Goal: Transaction & Acquisition: Purchase product/service

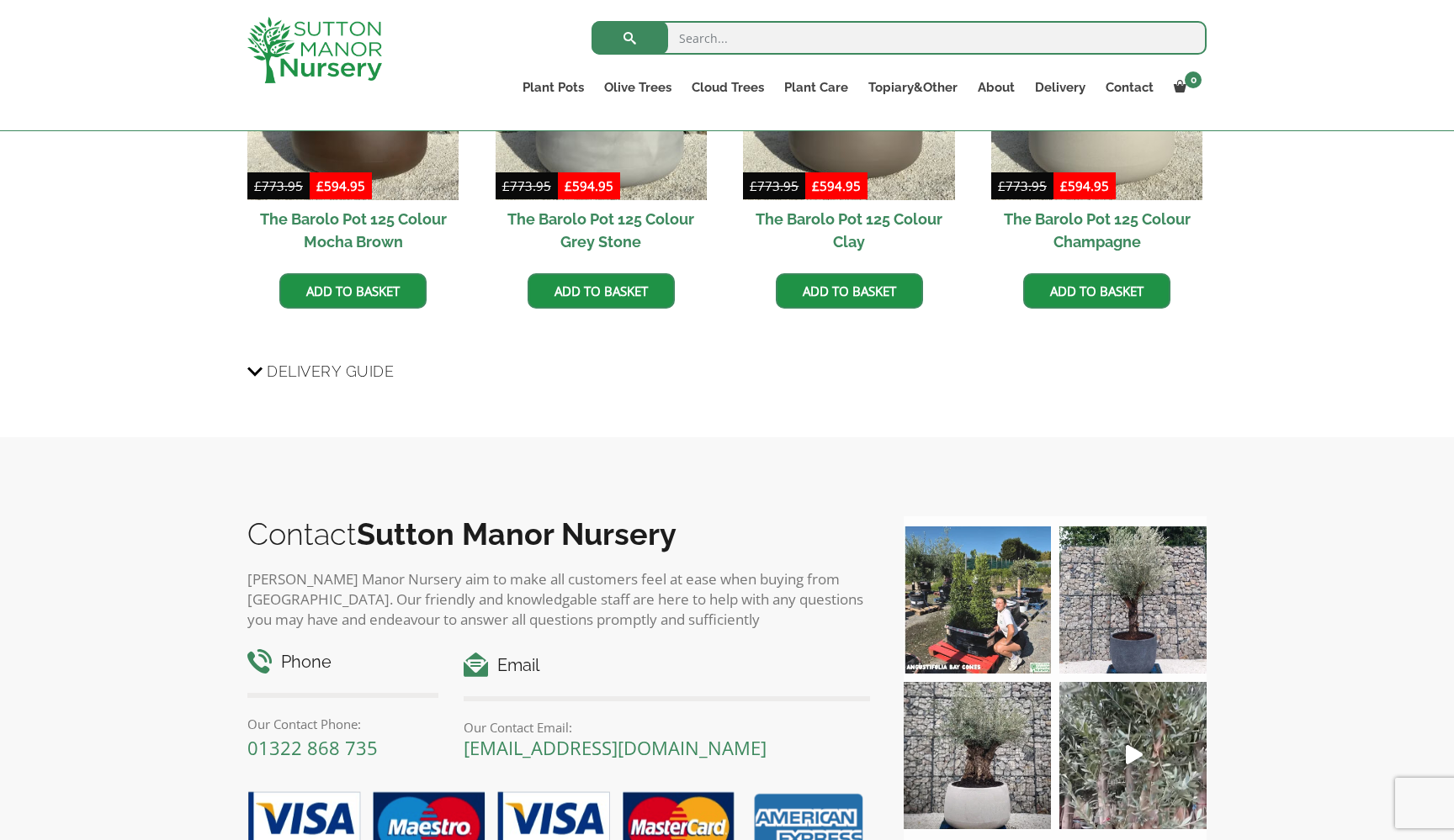
scroll to position [1385, 0]
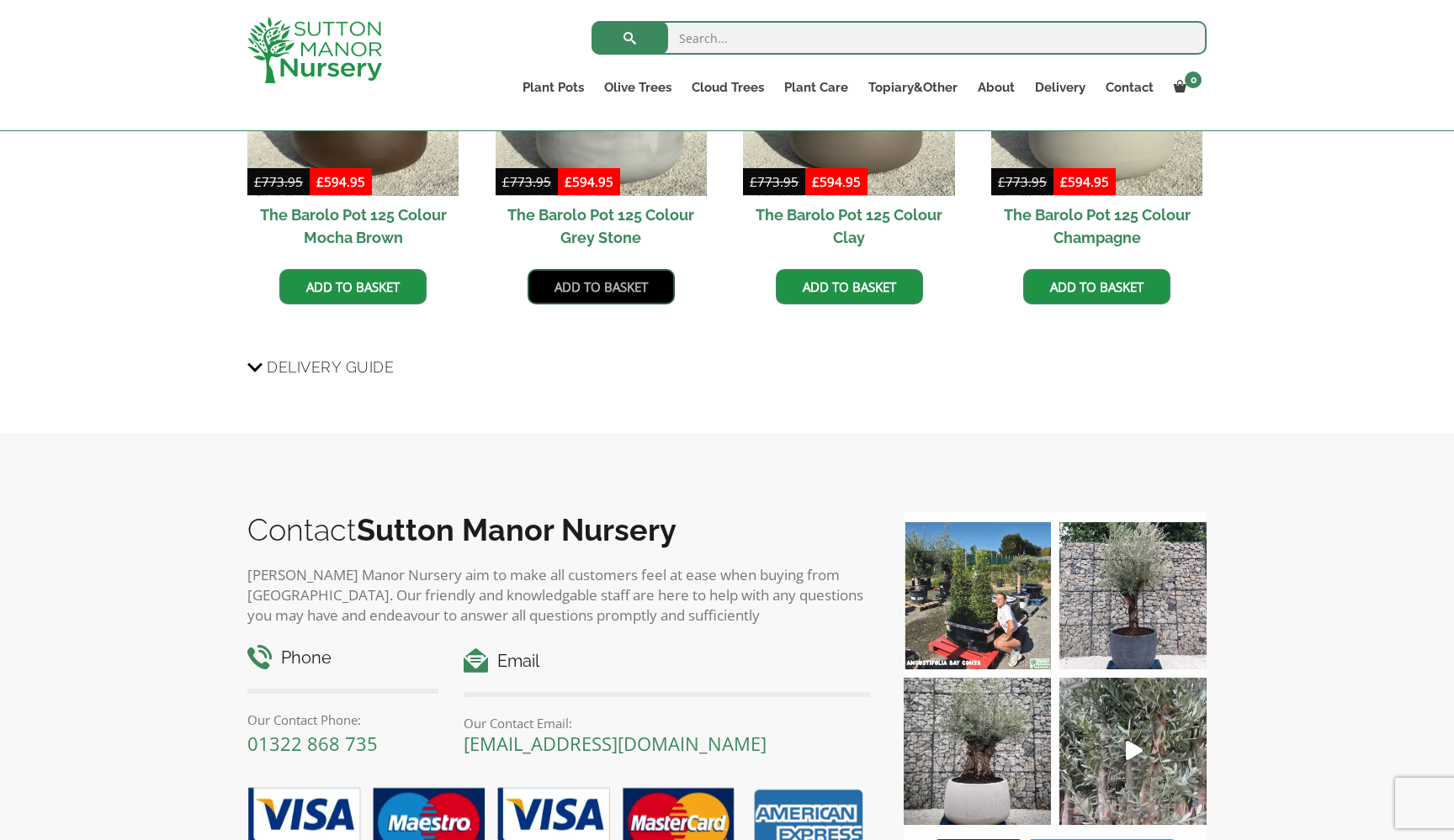
click at [585, 287] on link "Add to basket" at bounding box center [600, 286] width 147 height 35
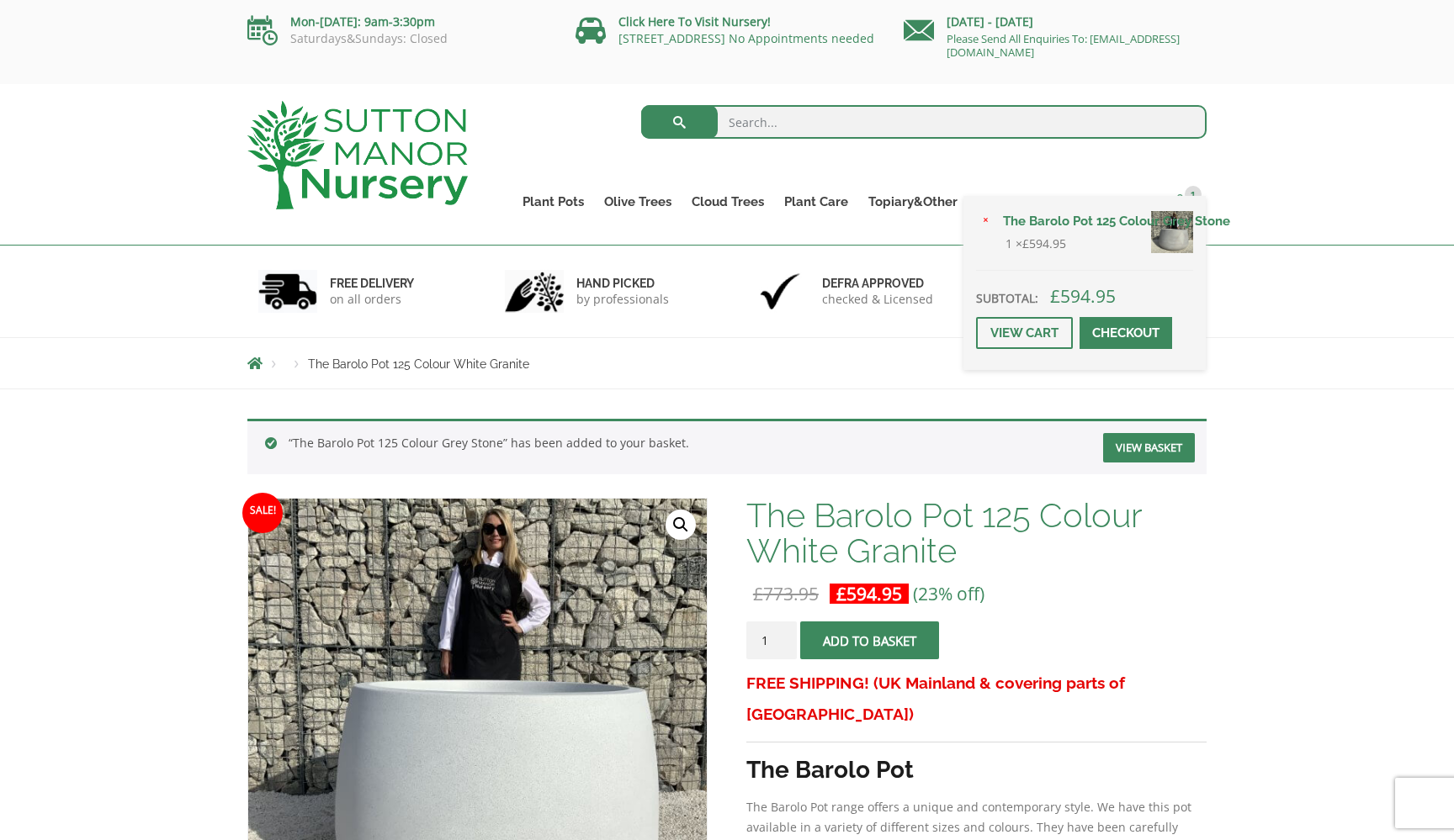
click at [1181, 196] on span at bounding box center [1180, 200] width 13 height 13
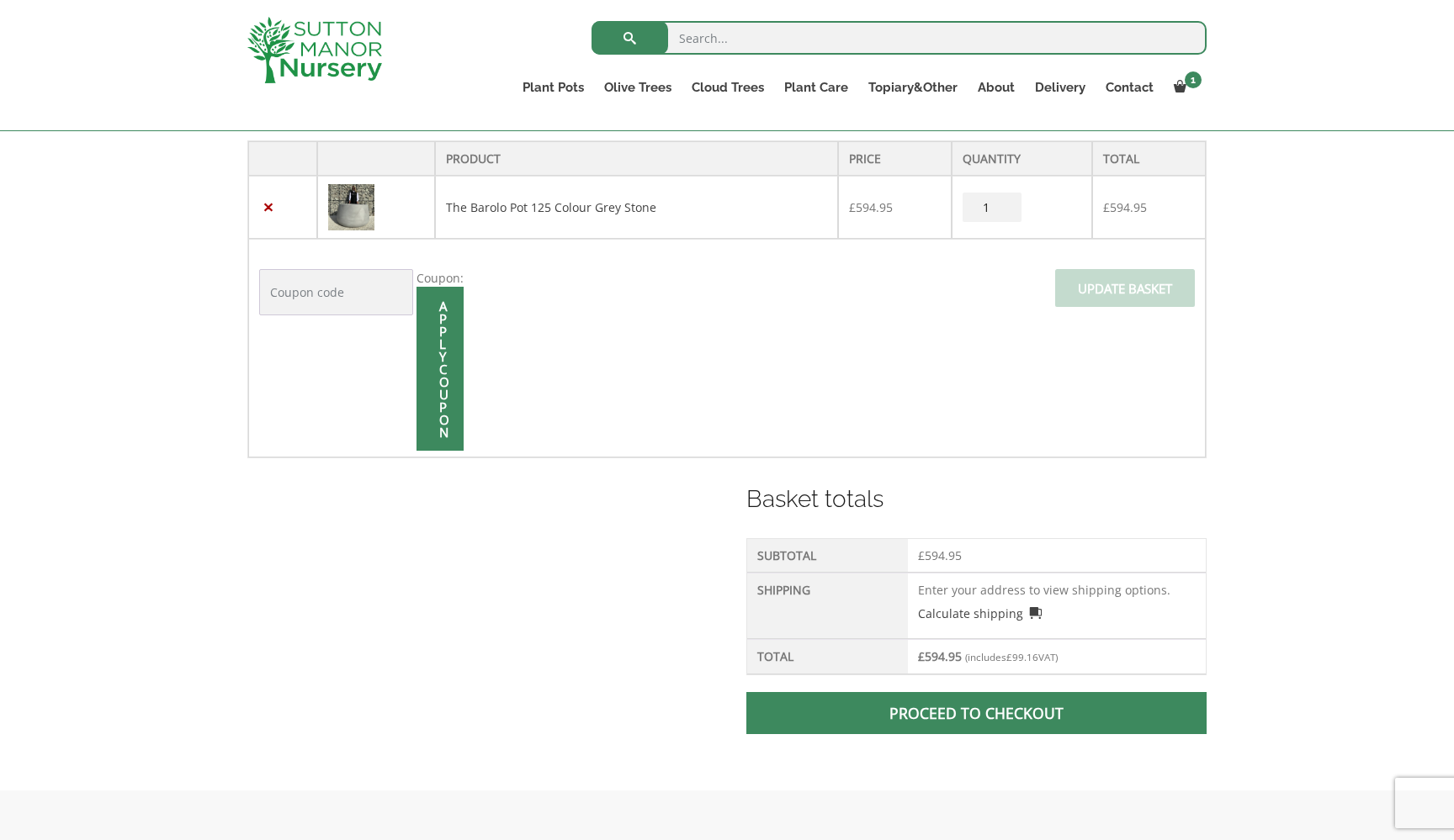
scroll to position [362, 0]
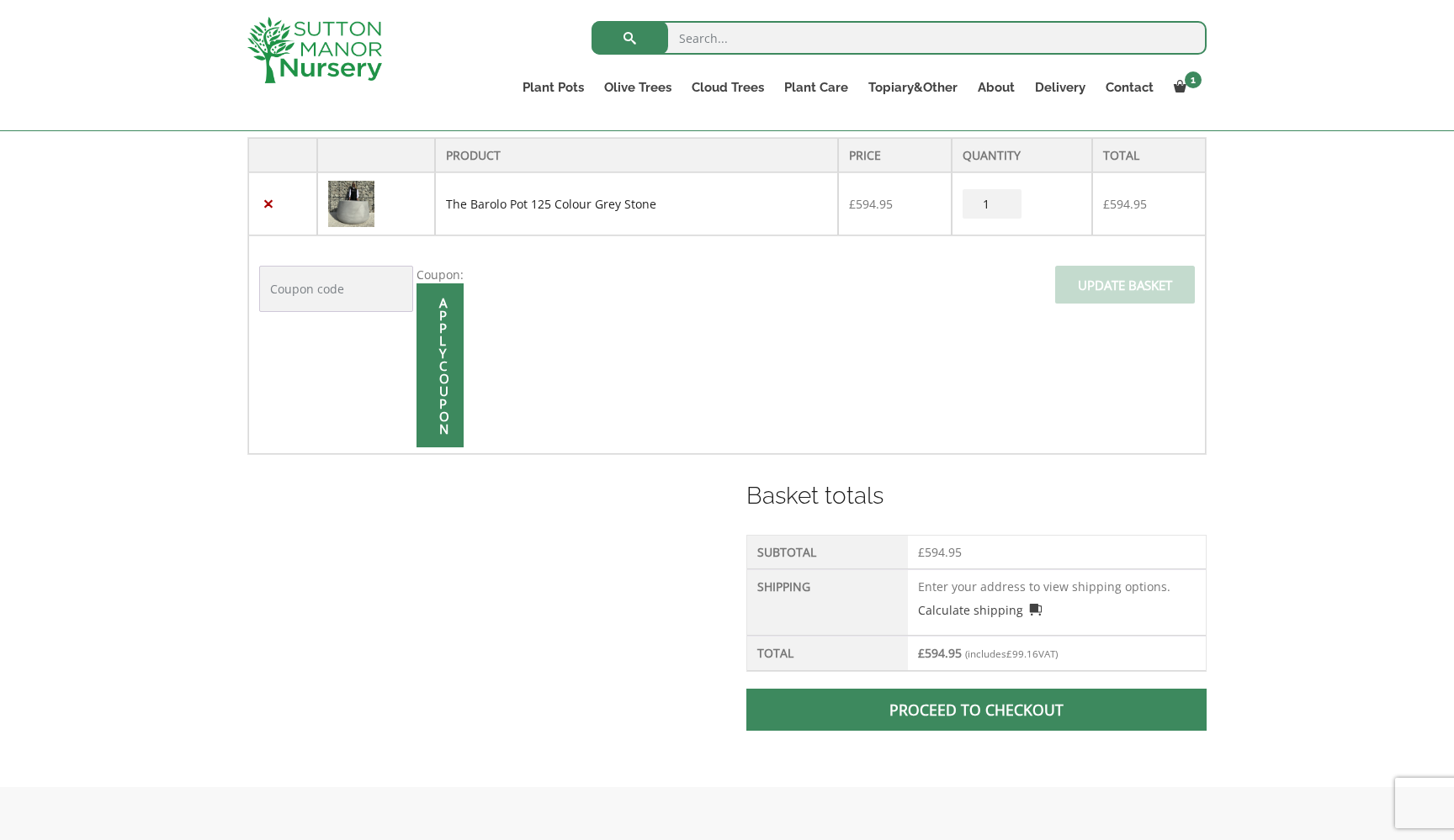
click at [506, 200] on link "The Barolo Pot 125 Colour Grey Stone" at bounding box center [550, 204] width 211 height 16
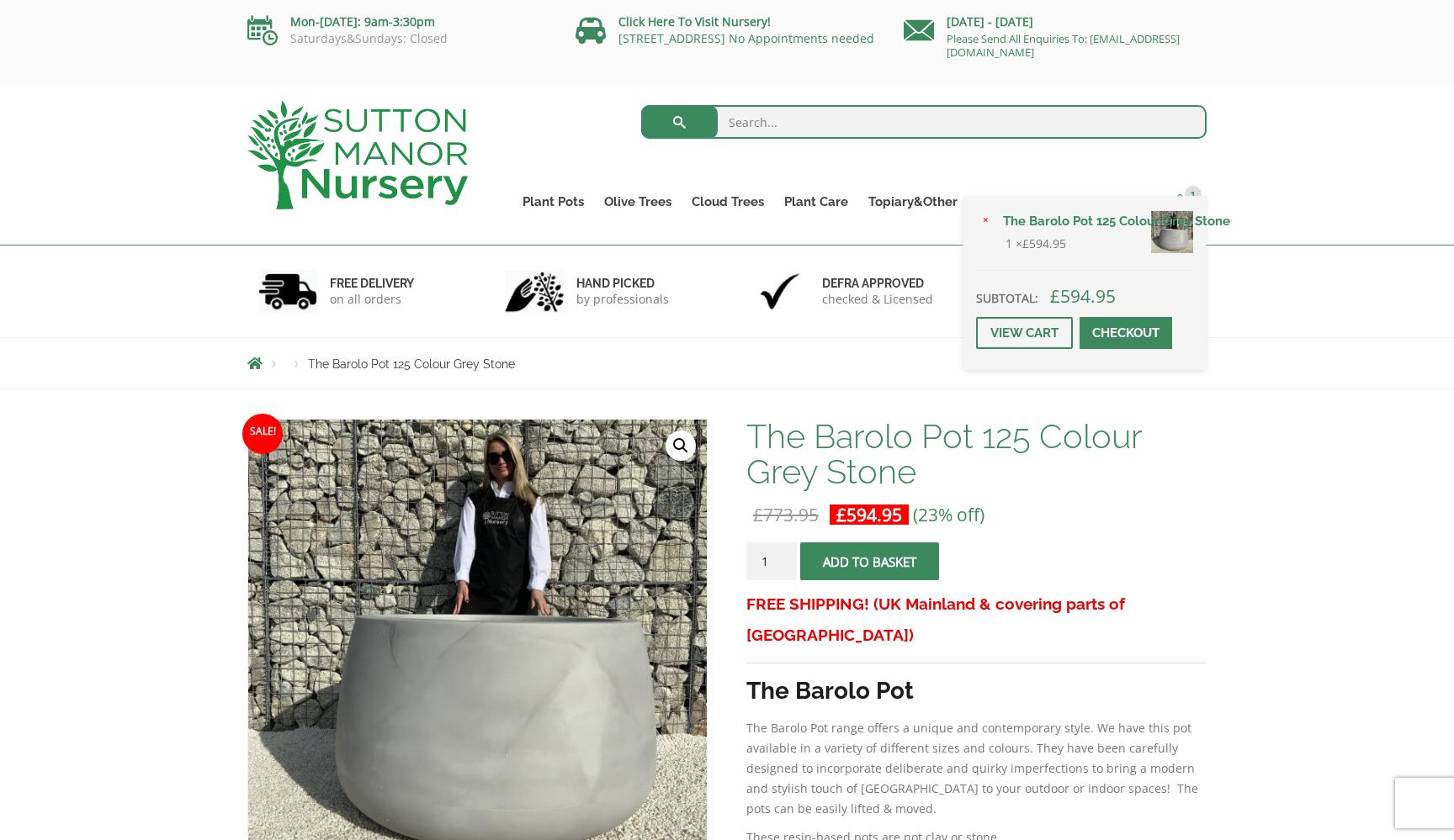
click at [1187, 198] on span "1" at bounding box center [1193, 194] width 17 height 17
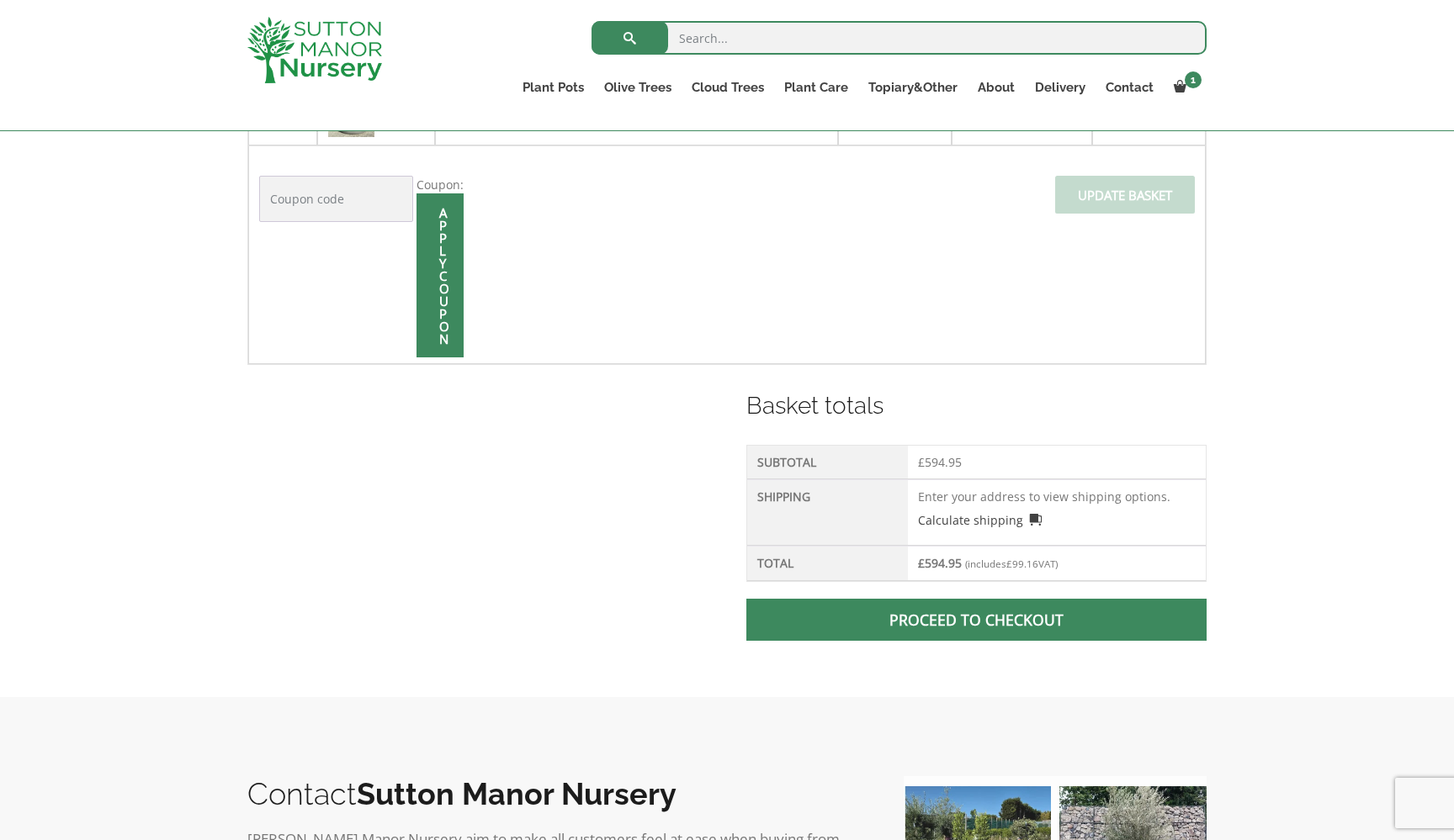
scroll to position [456, 0]
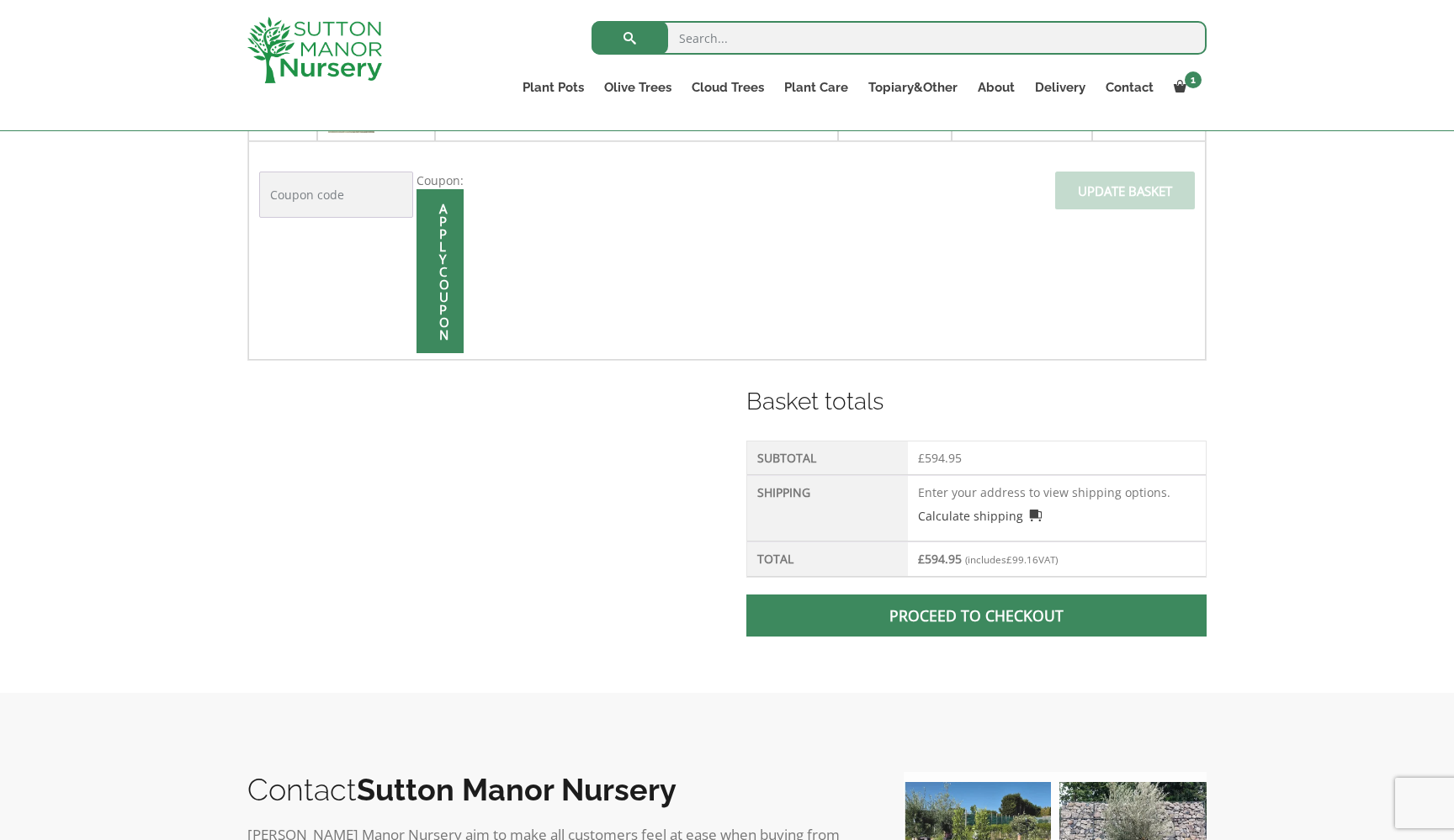
click at [864, 604] on link "Proceed to checkout" at bounding box center [976, 616] width 460 height 42
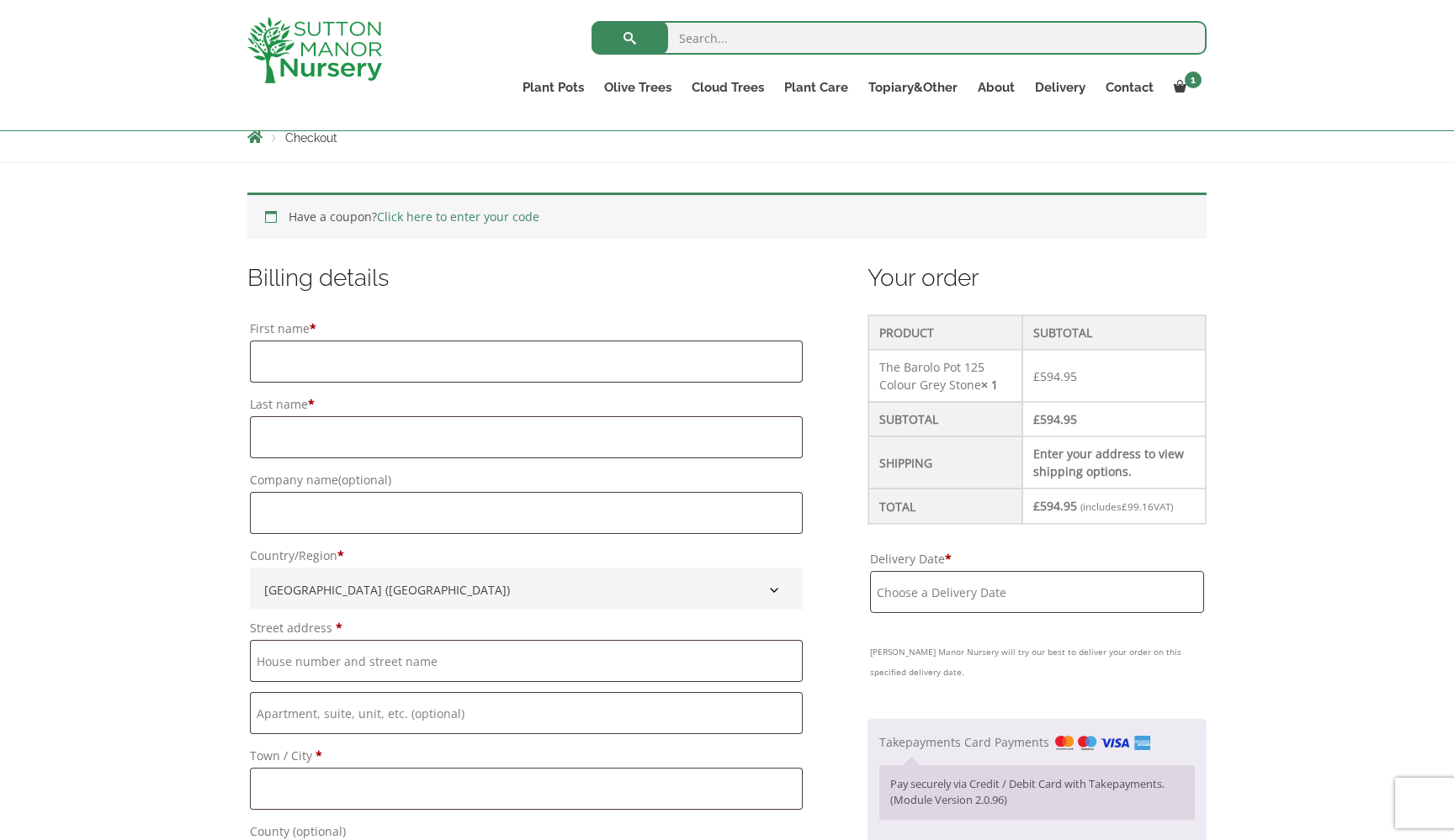
scroll to position [356, 0]
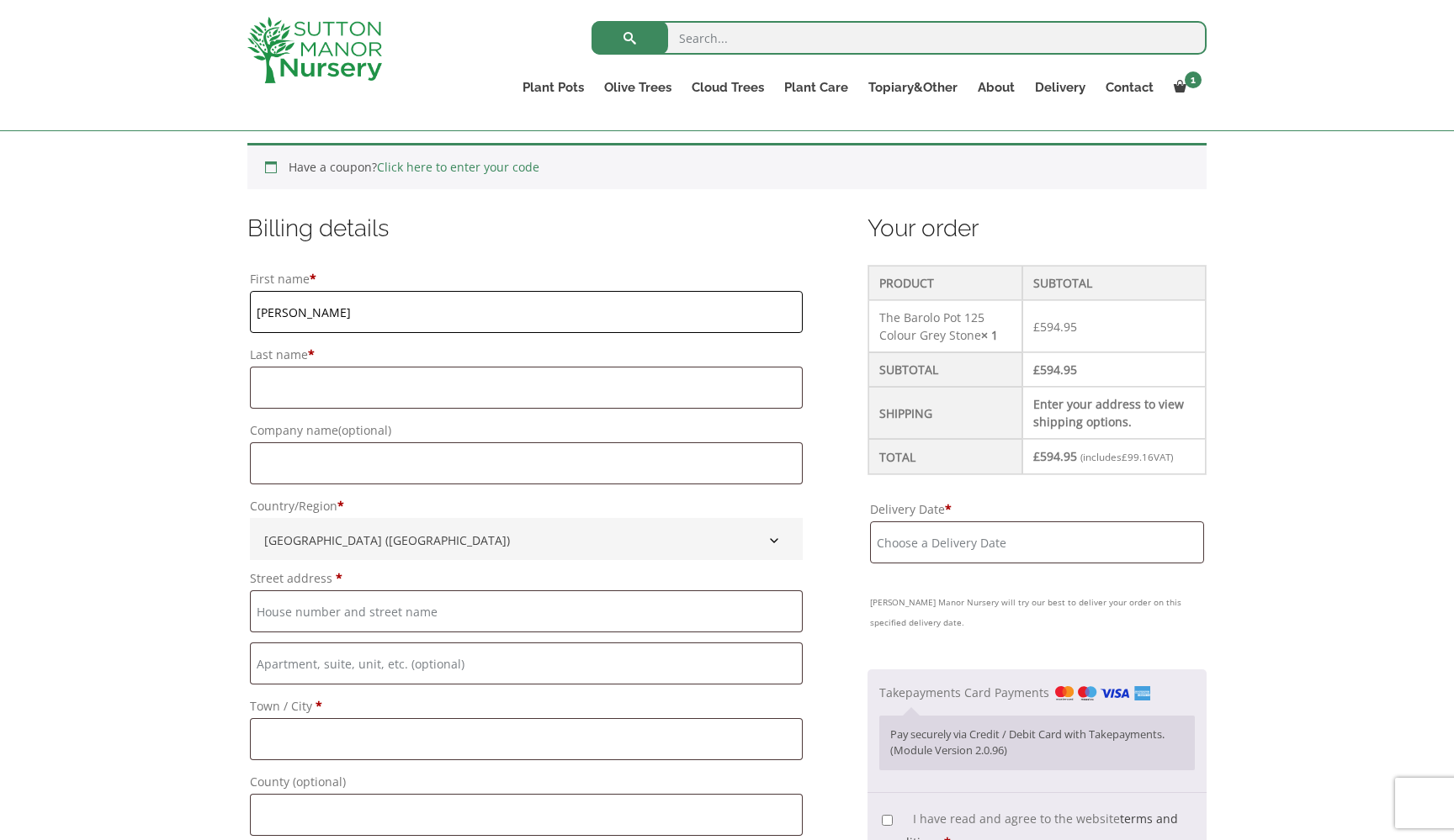
type input "Brian"
type input "Fitzgerald"
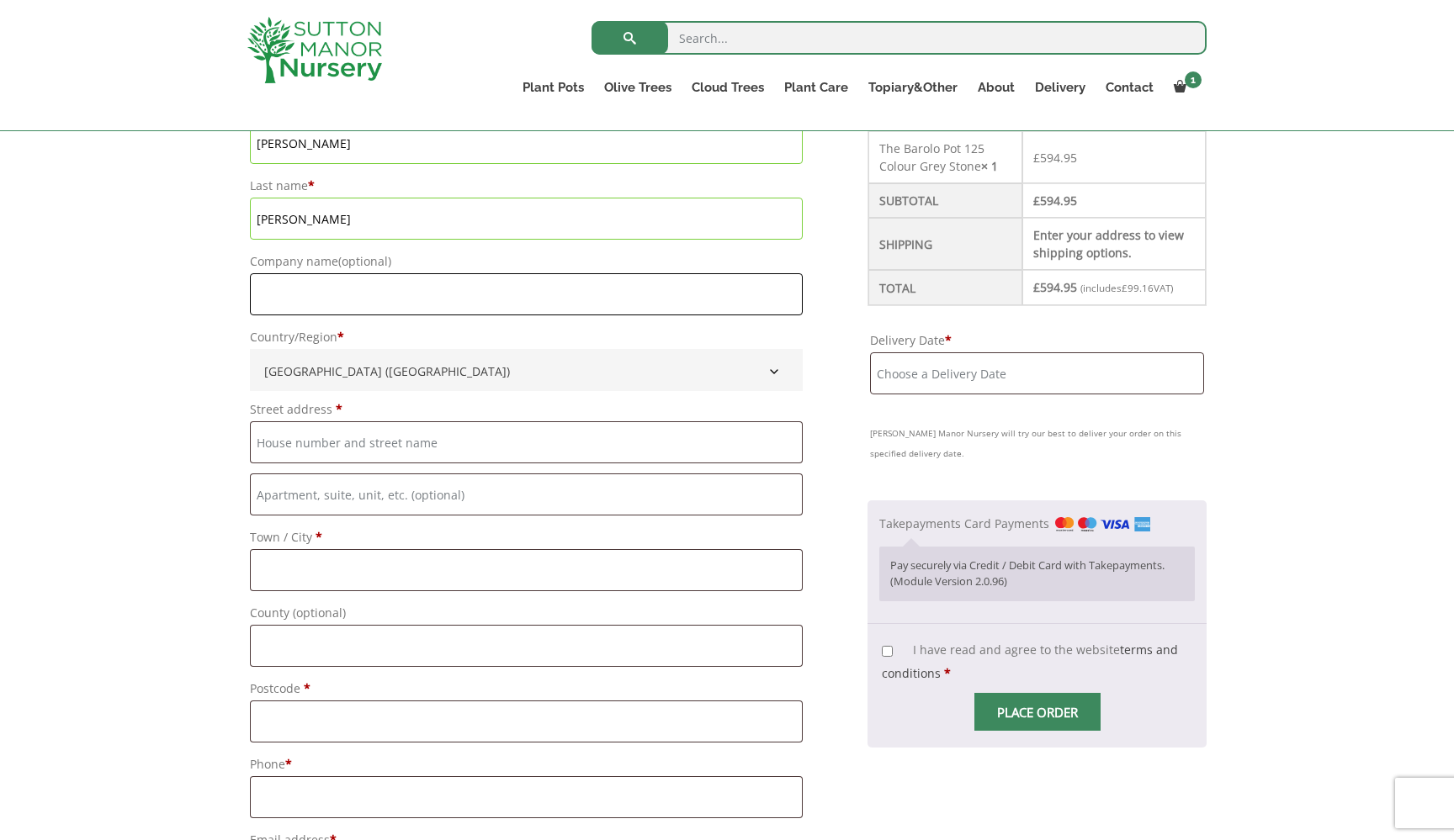
scroll to position [535, 0]
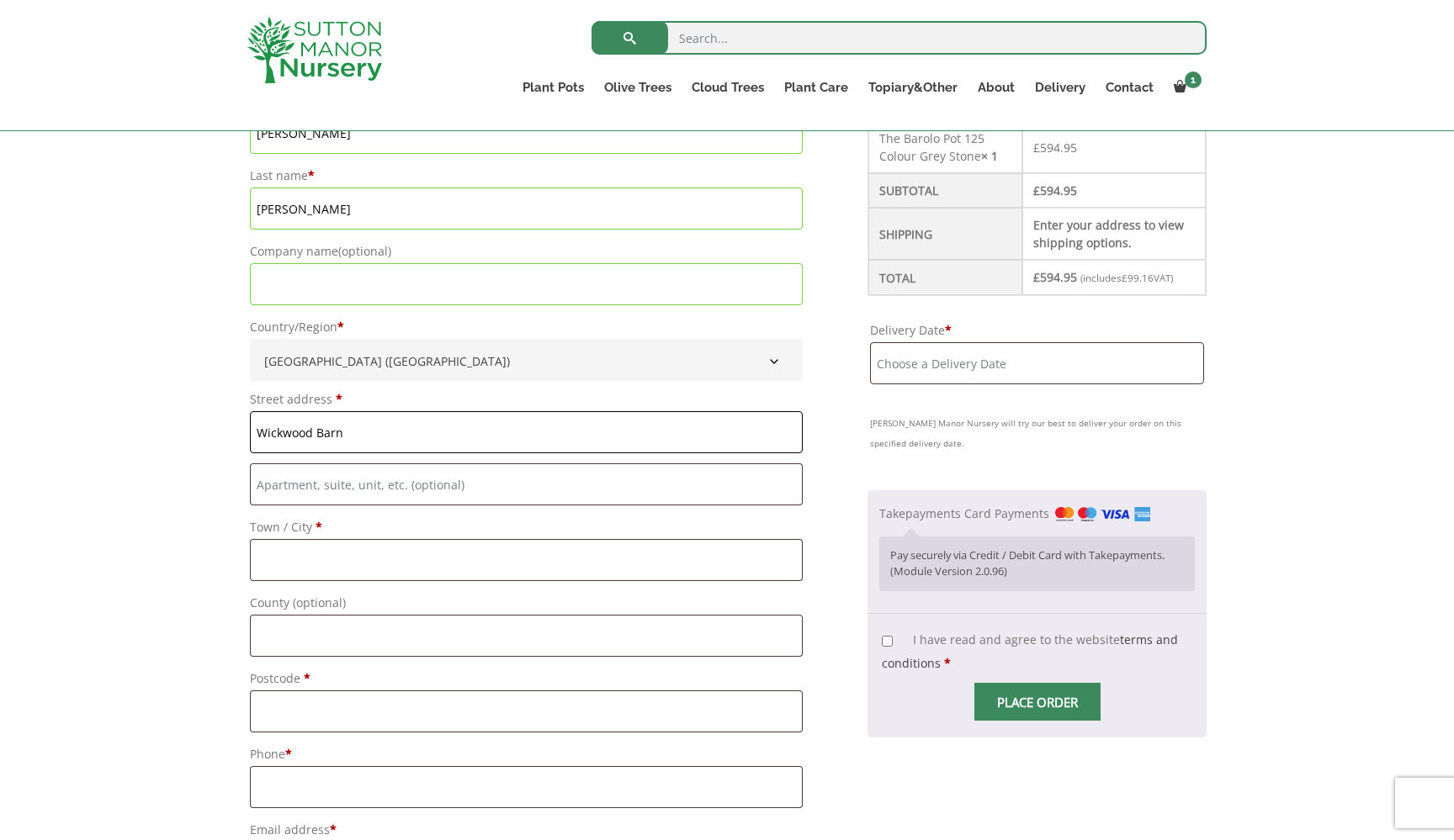
type input "Wickwood Barn"
type input "[GEOGRAPHIC_DATA]"
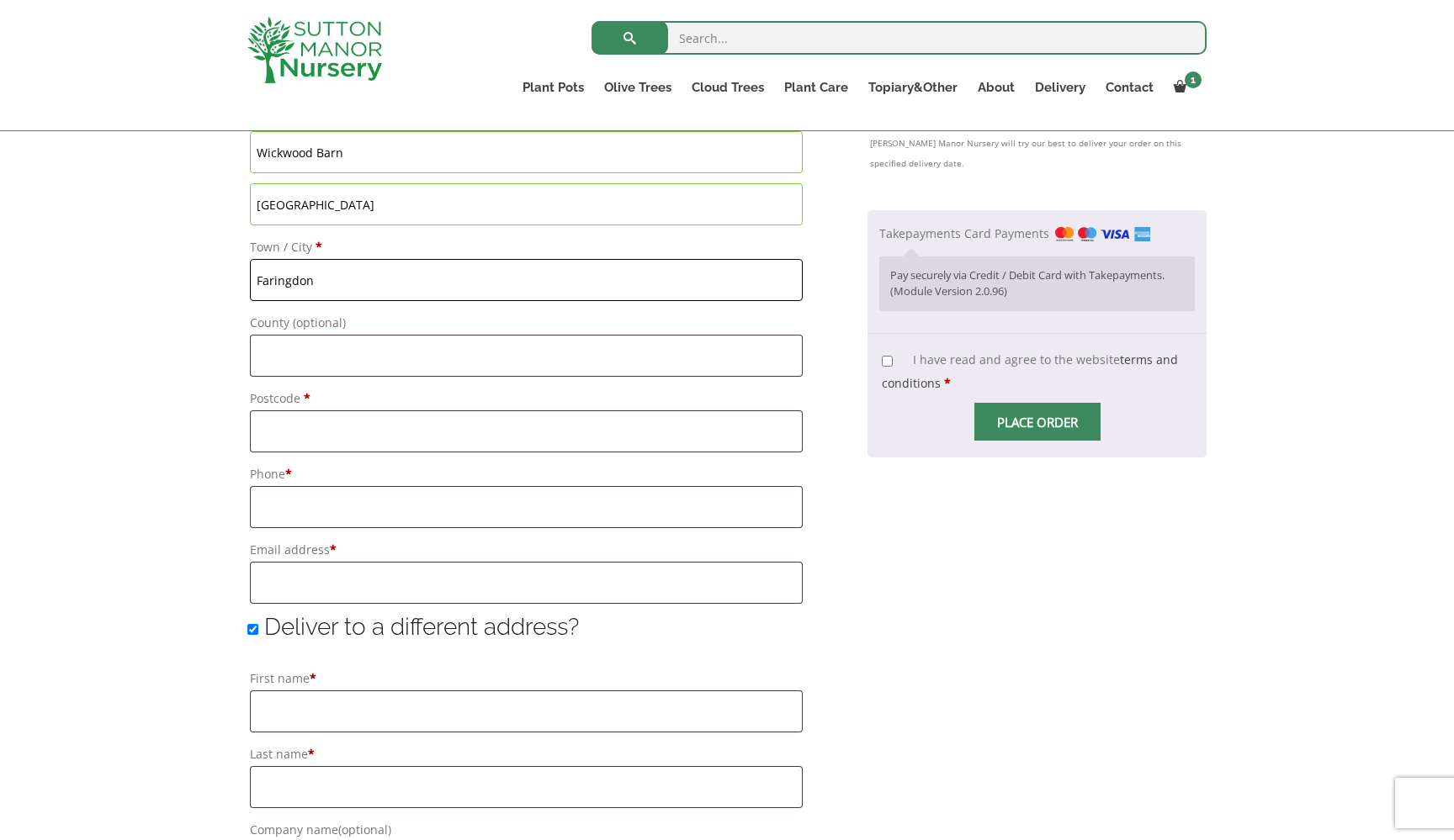
scroll to position [820, 0]
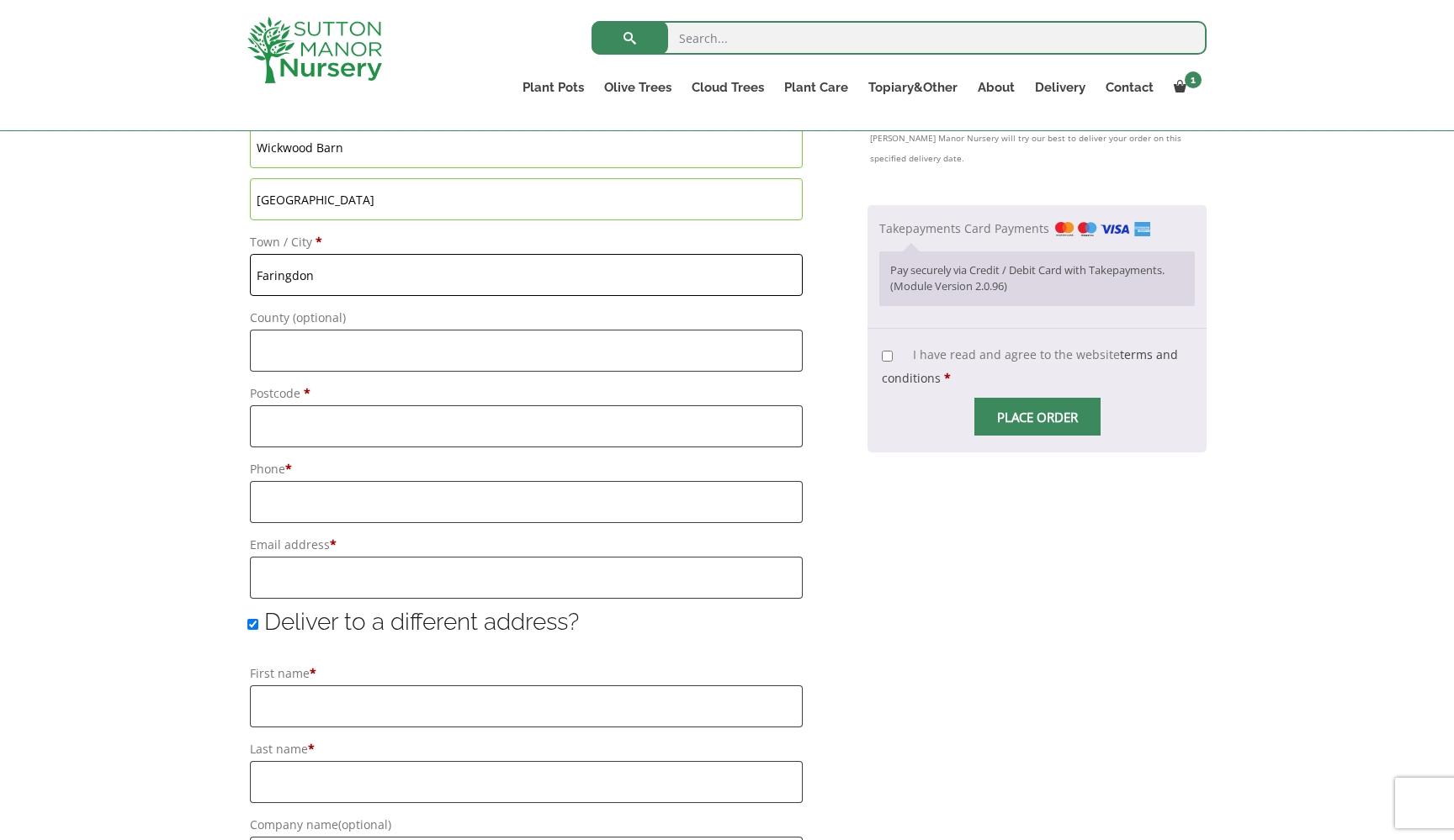
type input "Faringdon"
type input "SN7 8EZ"
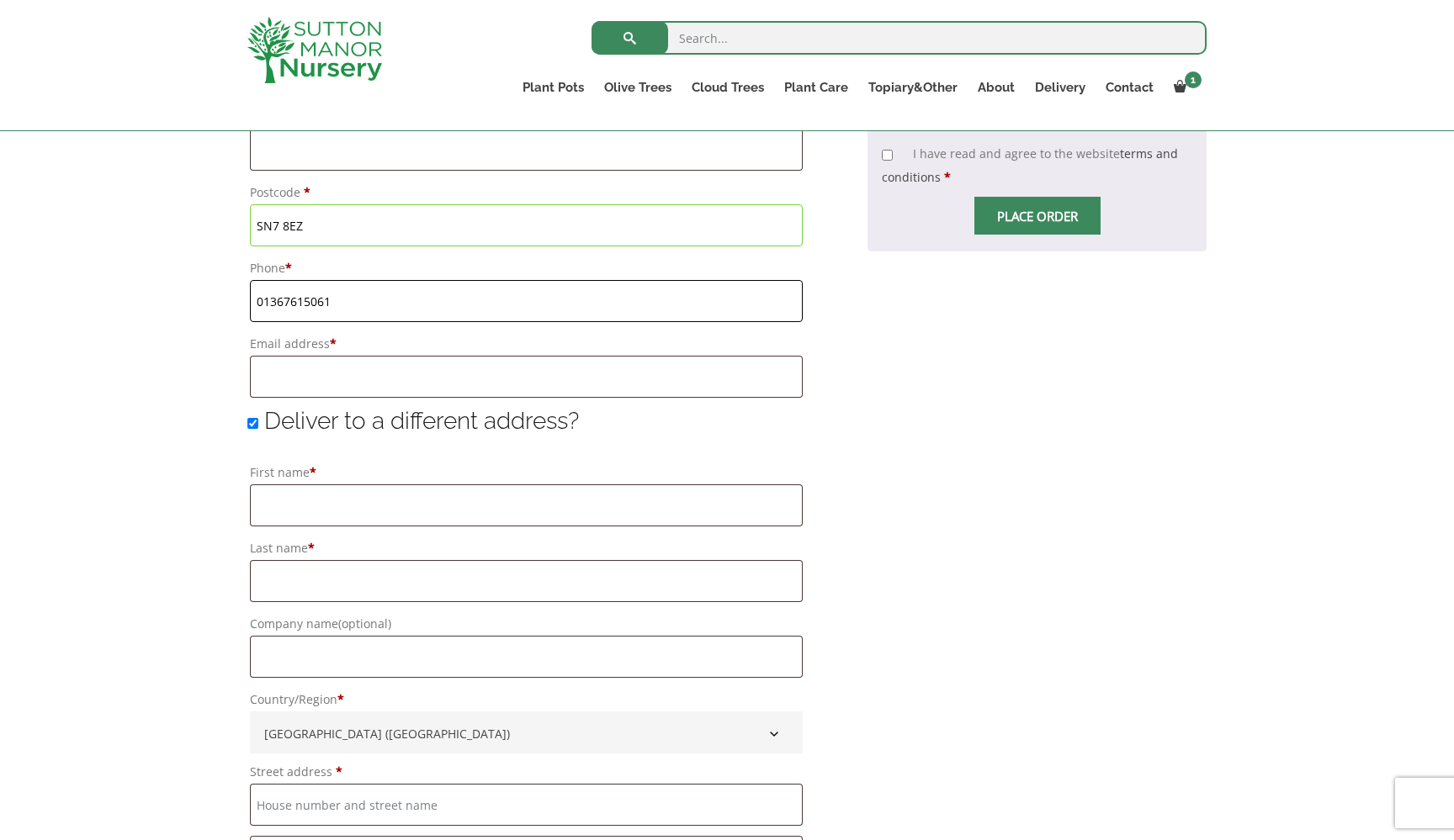
scroll to position [1025, 0]
type input "01367615061"
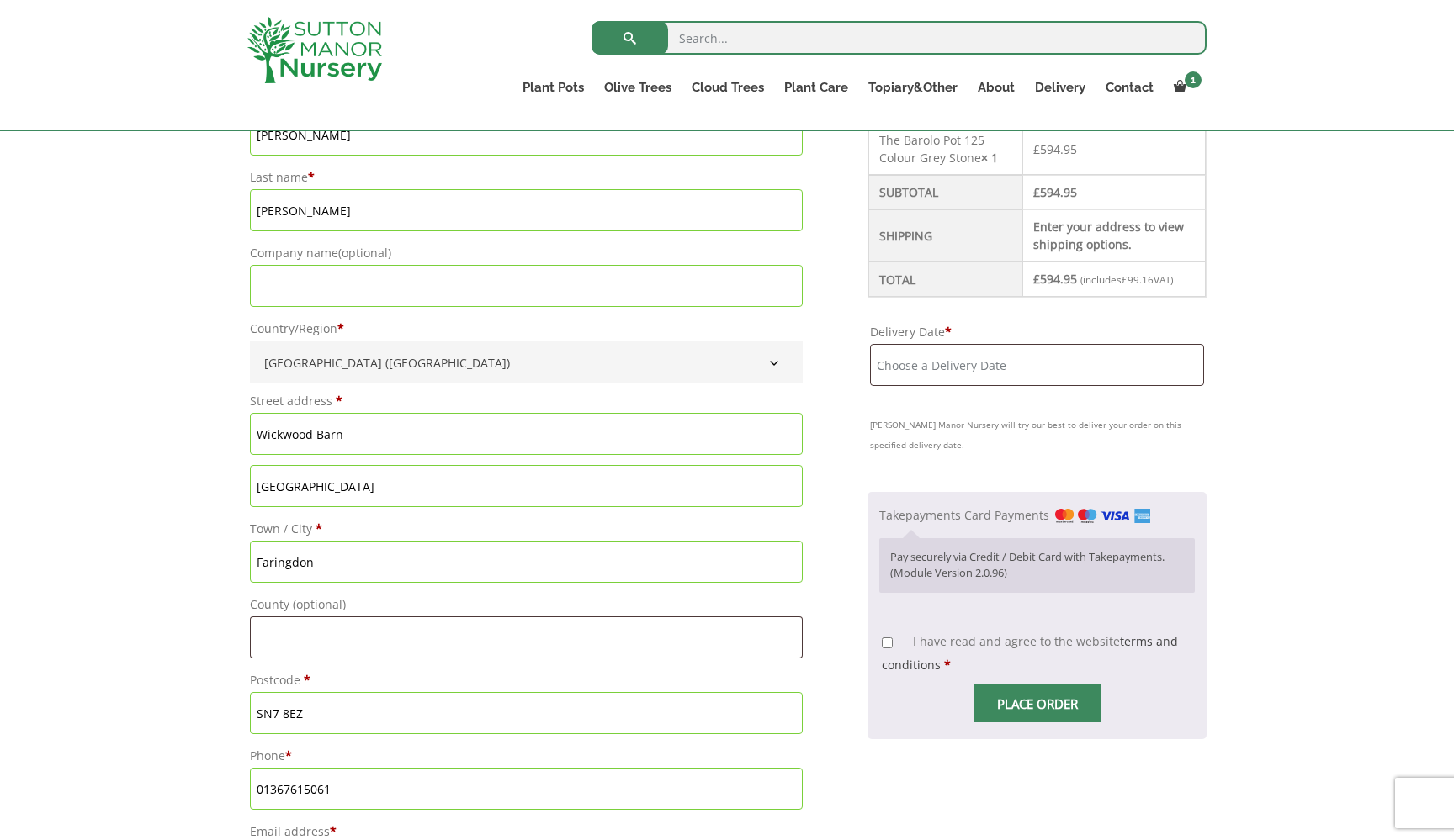
scroll to position [543, 0]
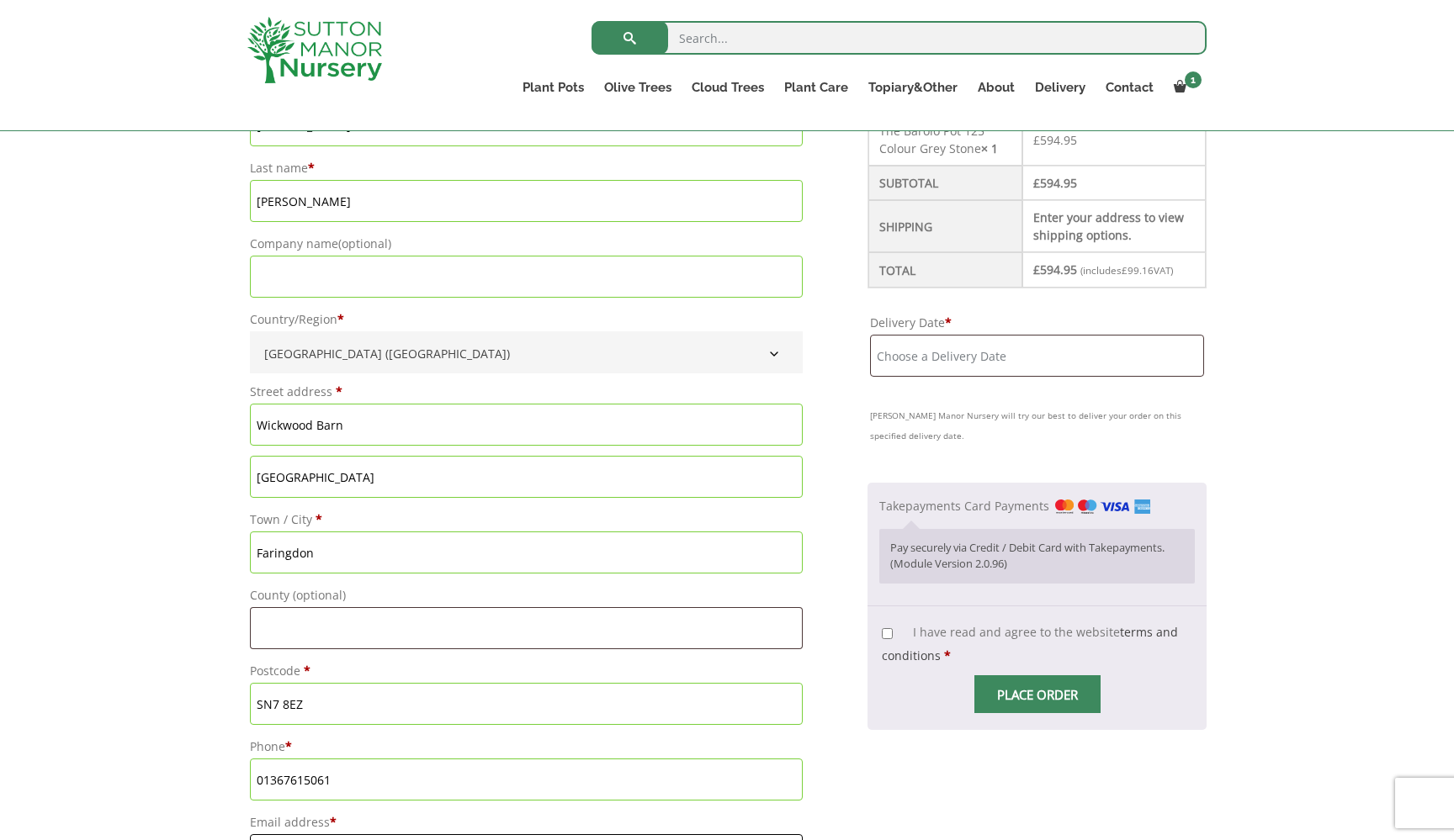
type input "brianhomeb@hotmail.com"
click at [923, 362] on input "Delivery Date *" at bounding box center [1037, 355] width 334 height 42
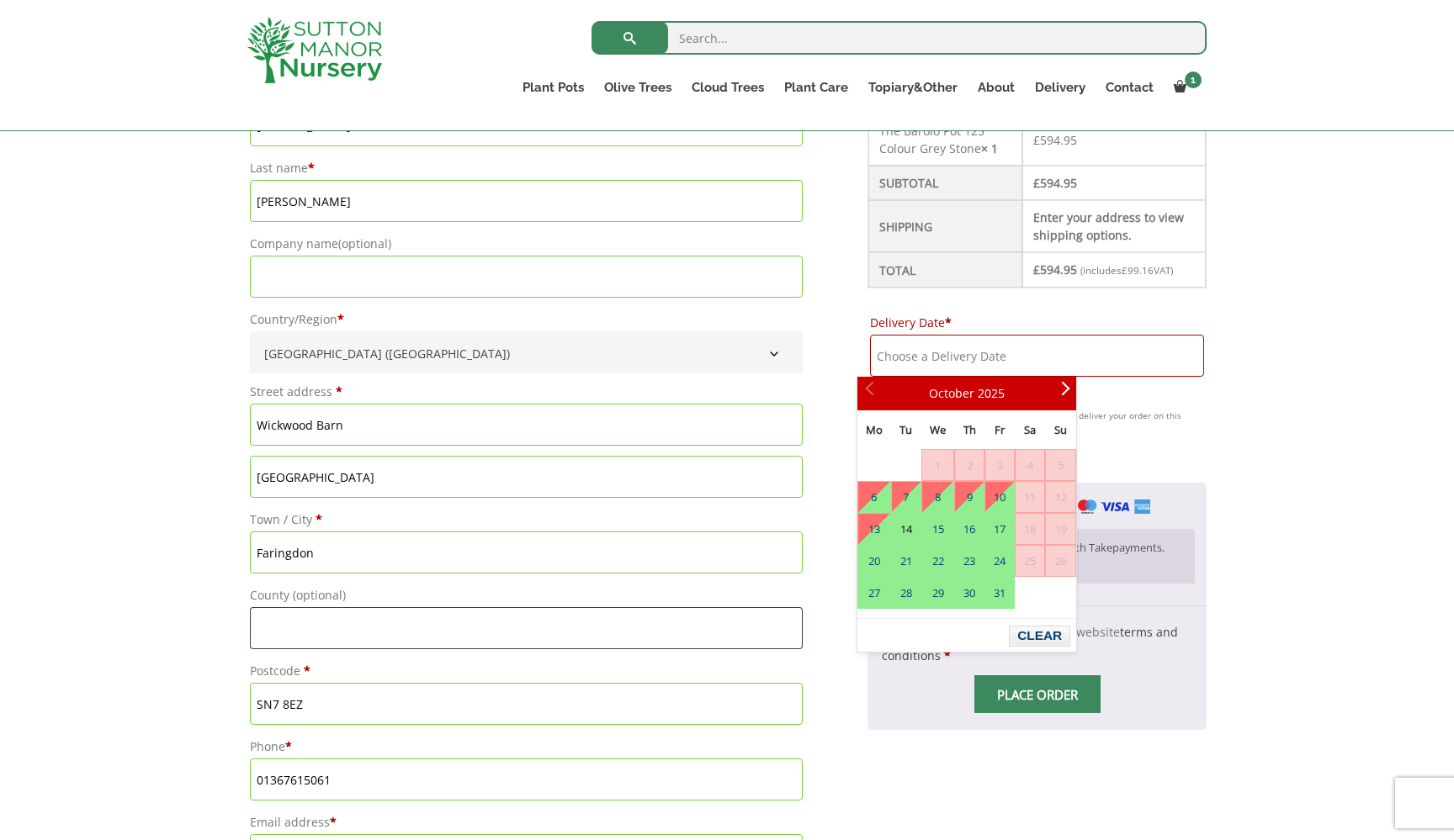
click at [906, 530] on link "14" at bounding box center [905, 529] width 28 height 30
type input "14 October, 2025"
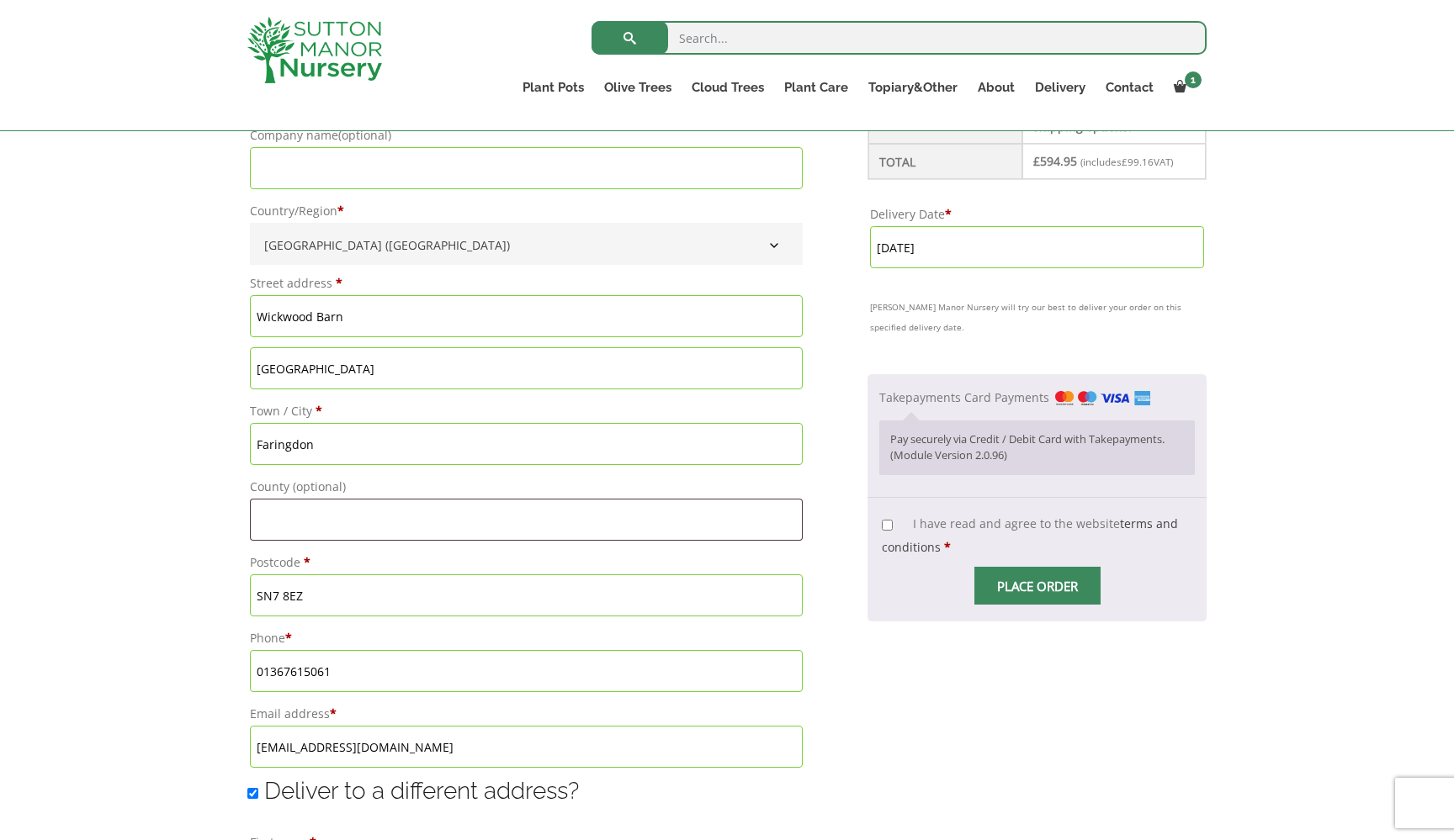
scroll to position [676, 0]
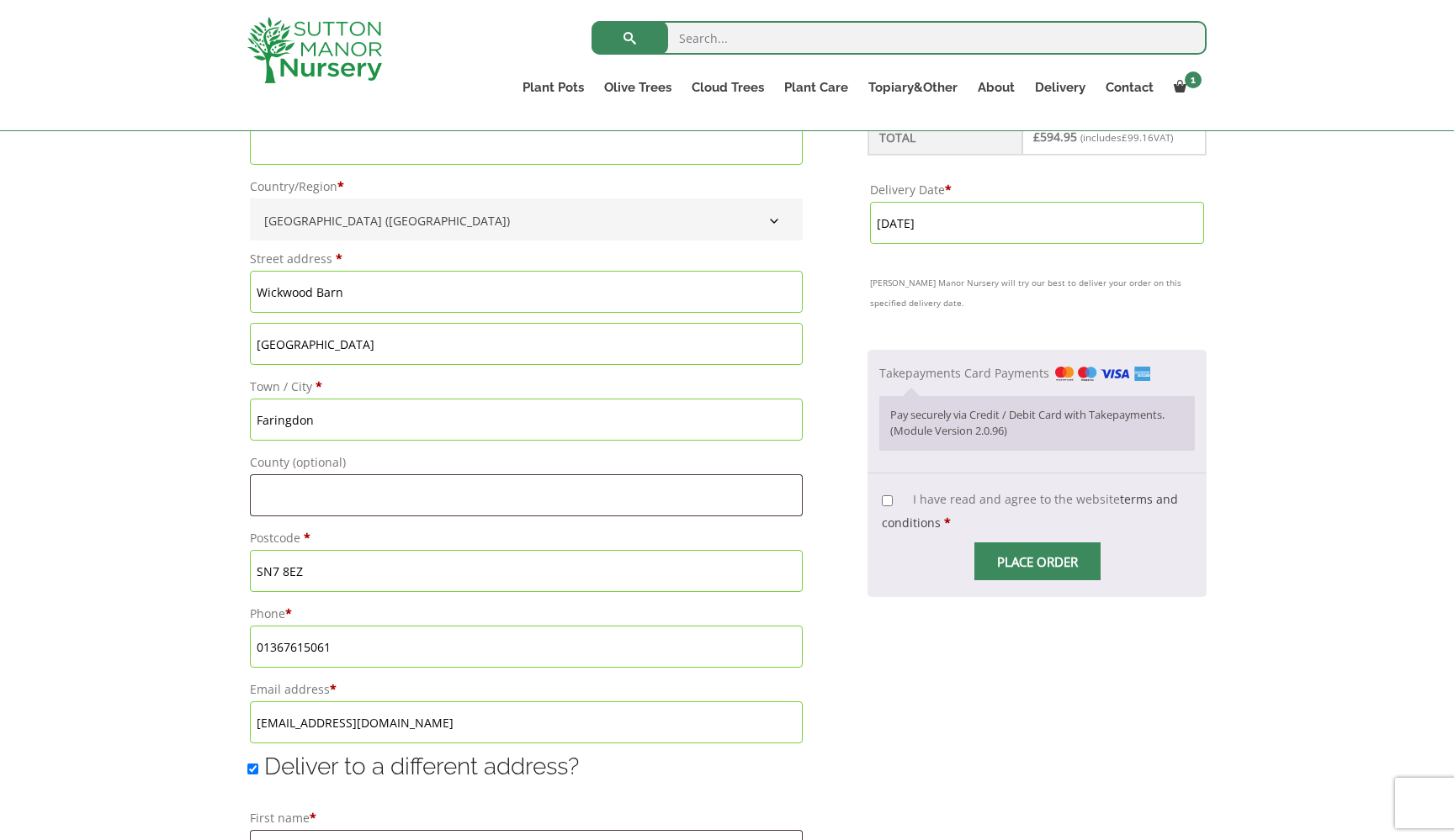
click at [886, 499] on label "I have read and agree to the website terms and conditions *" at bounding box center [1029, 511] width 296 height 40
click at [886, 499] on input "I have read and agree to the website terms and conditions *" at bounding box center [887, 500] width 11 height 11
checkbox input "true"
click at [999, 549] on input "Place order" at bounding box center [1037, 561] width 126 height 38
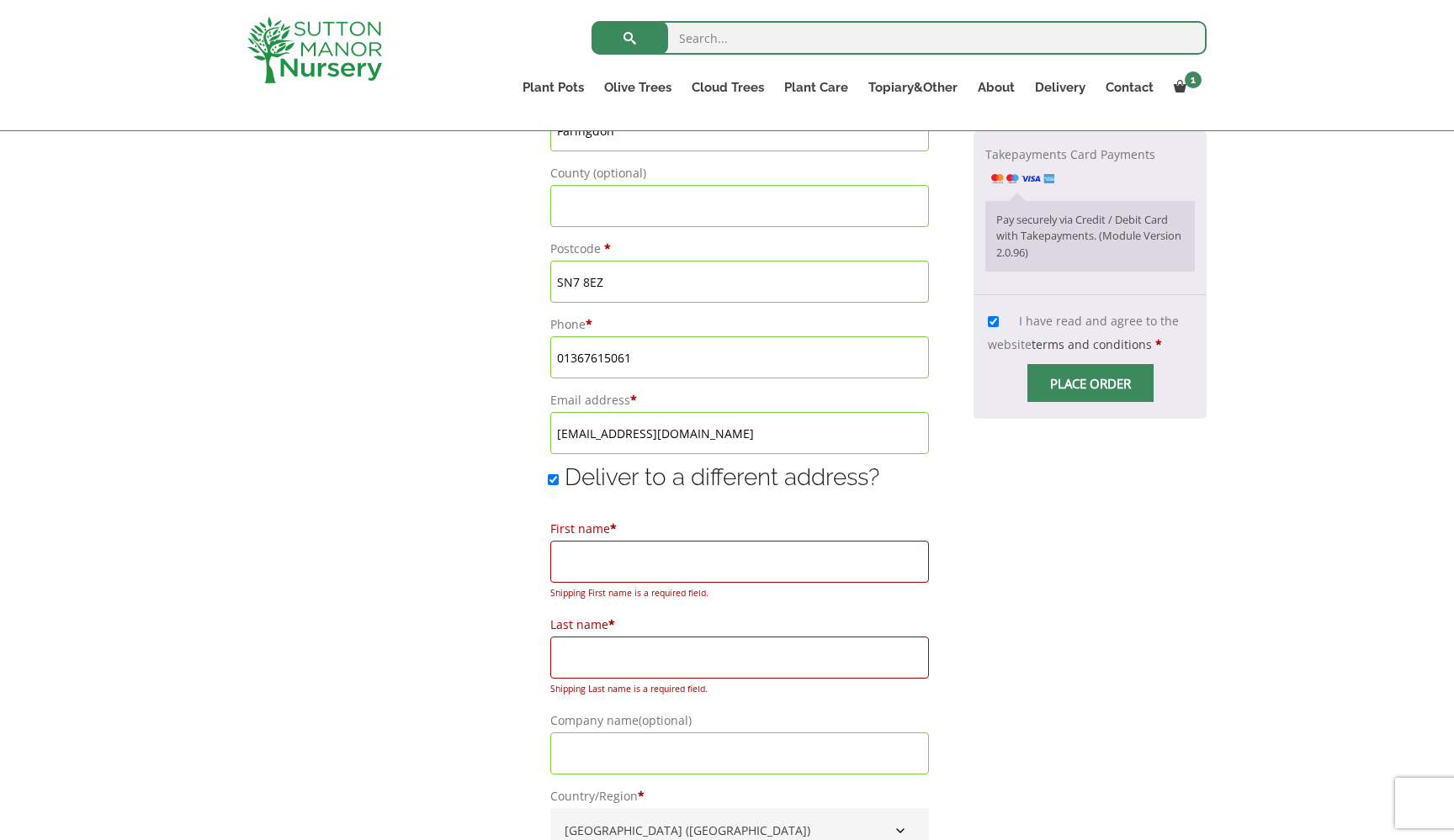
scroll to position [977, 0]
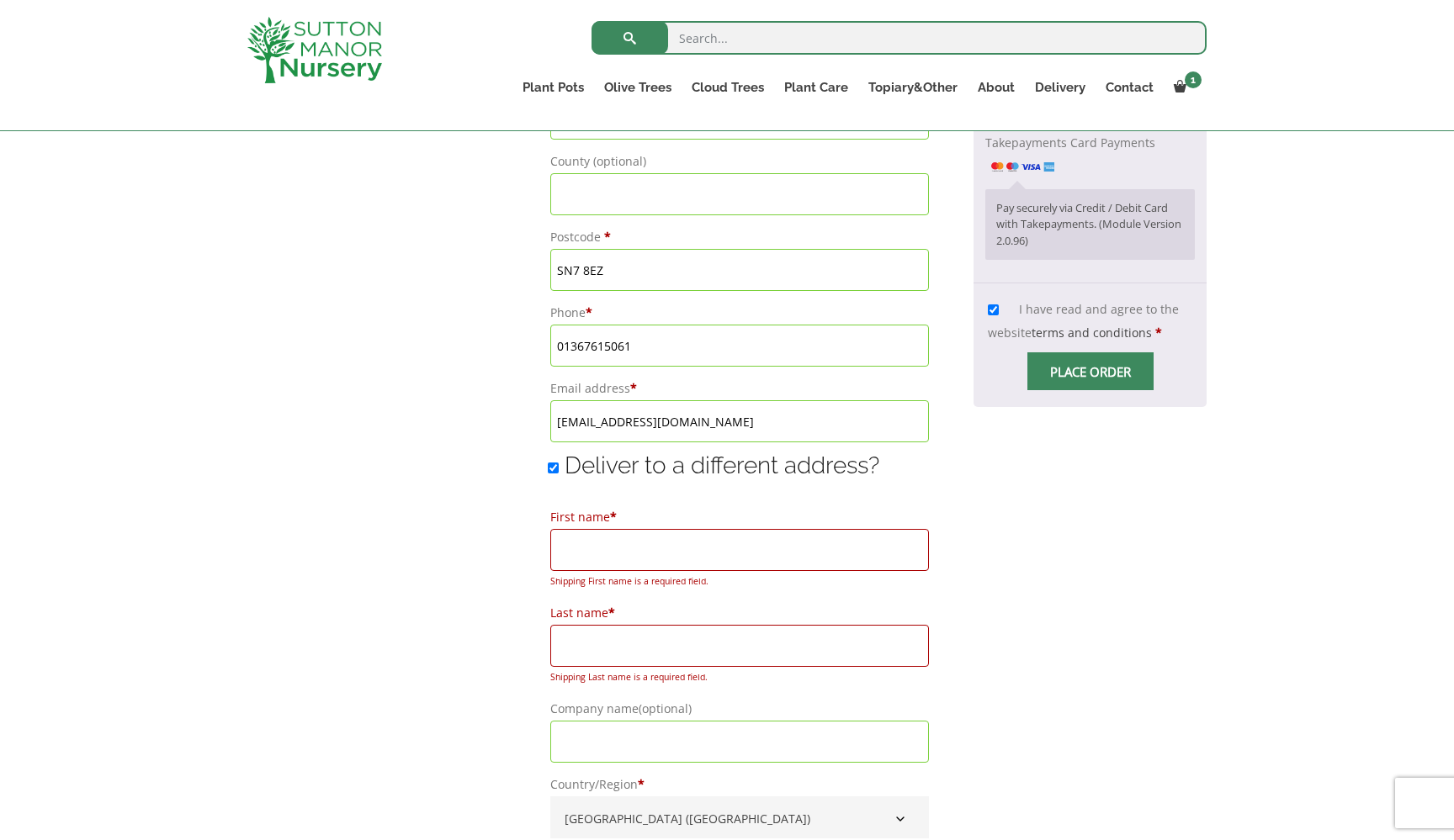
click at [548, 467] on input "Deliver to a different address?" at bounding box center [553, 468] width 11 height 11
checkbox input "false"
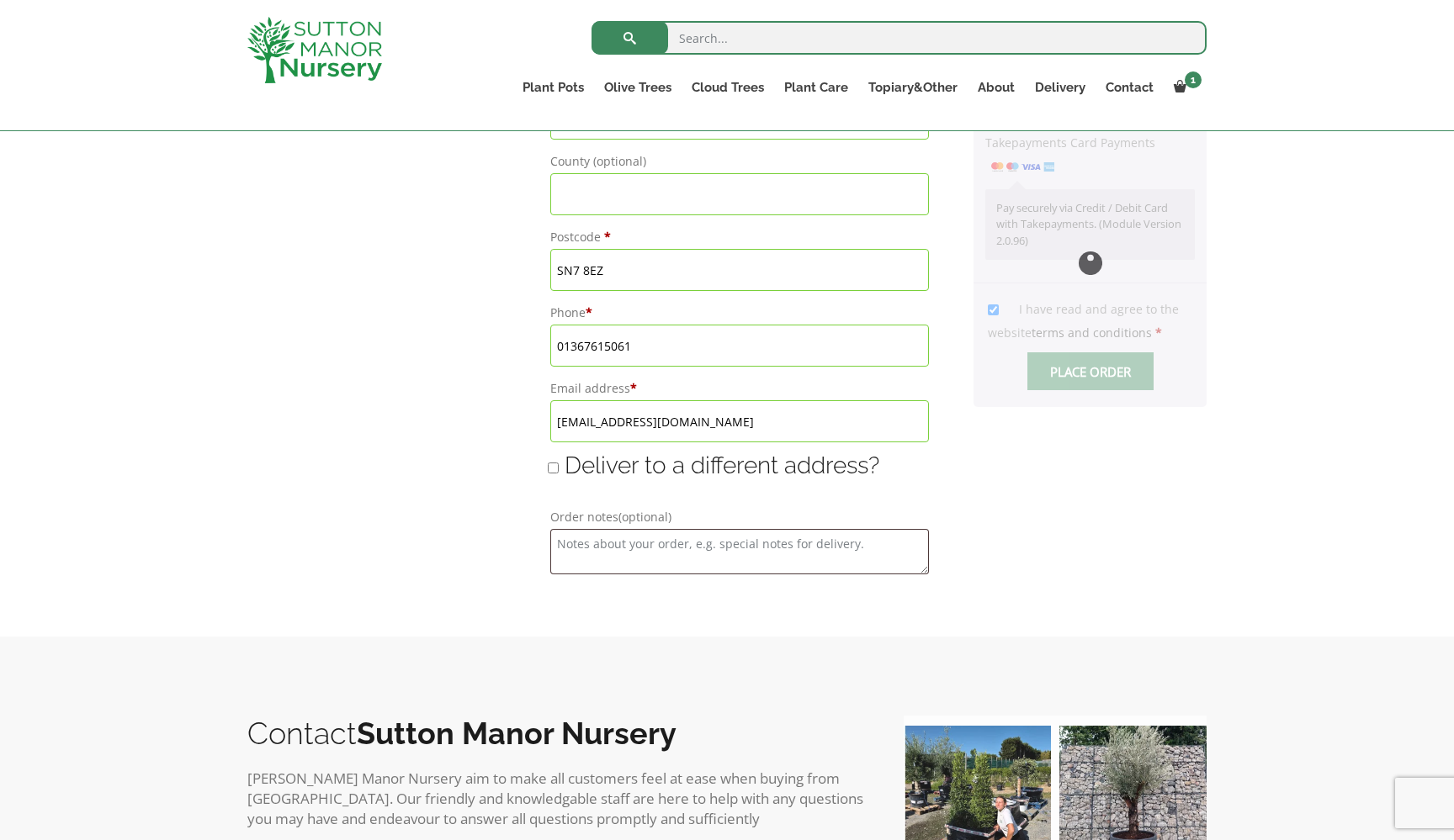
type input "14 October, 2025"
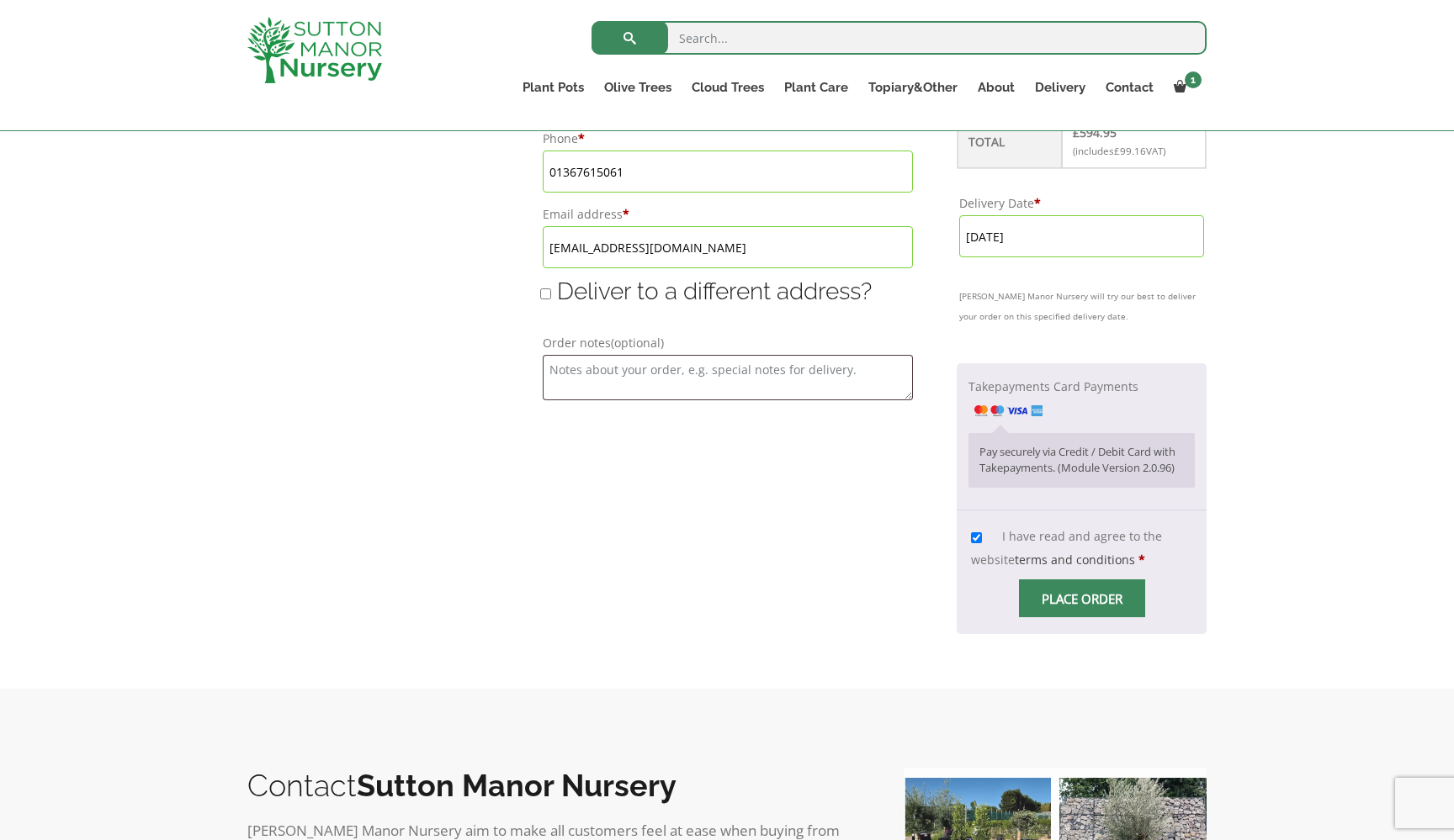
scroll to position [1155, 0]
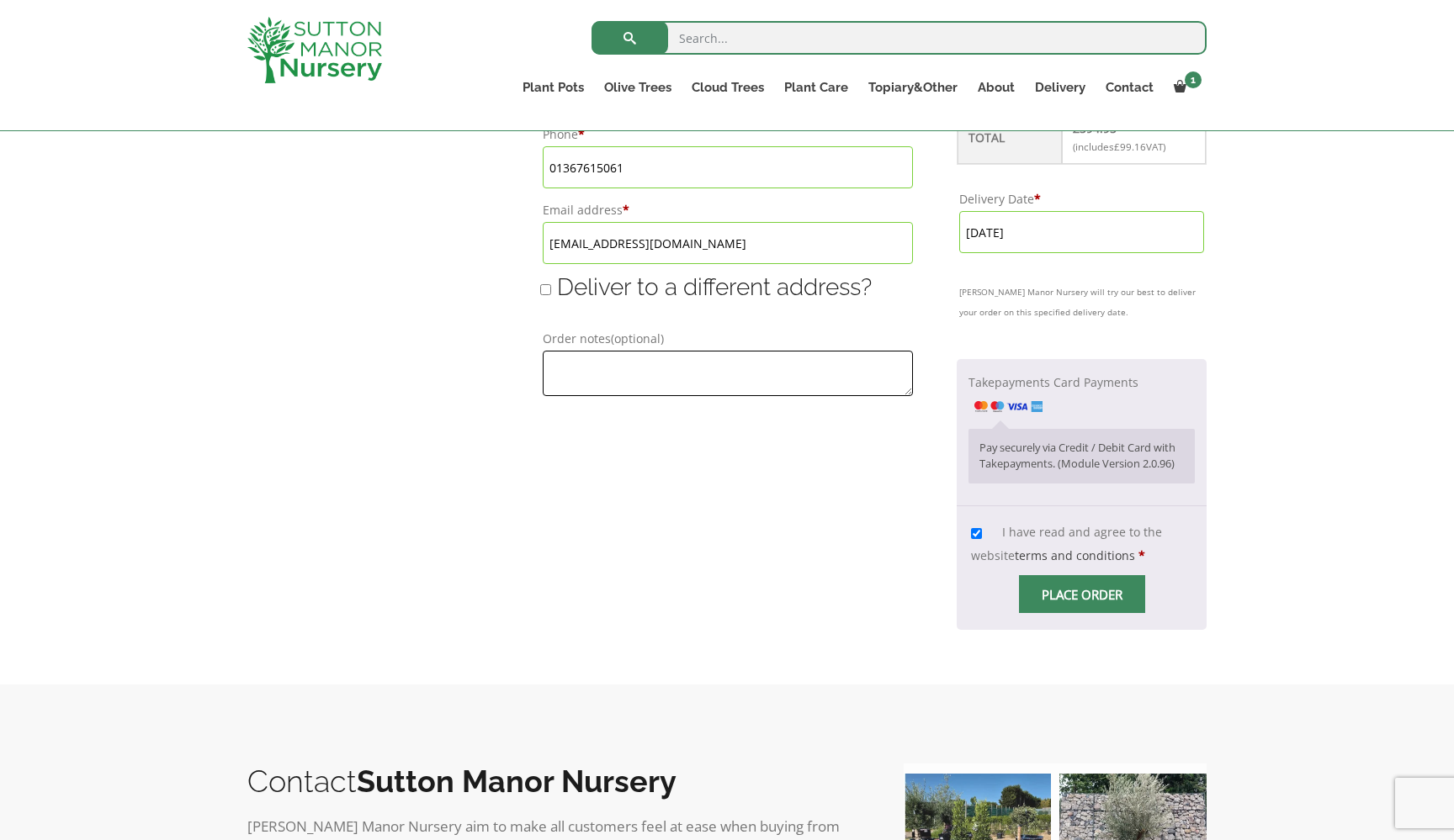
click at [562, 367] on textarea "Order notes (optional)" at bounding box center [727, 373] width 369 height 46
click at [619, 376] on textarea "What3words re lawyer/panel" at bounding box center [727, 373] width 369 height 46
click at [619, 370] on textarea "What3words re lawyer/panelf" at bounding box center [727, 373] width 369 height 46
click at [712, 367] on textarea "What3words ref: lawyer/panelf" at bounding box center [727, 373] width 369 height 46
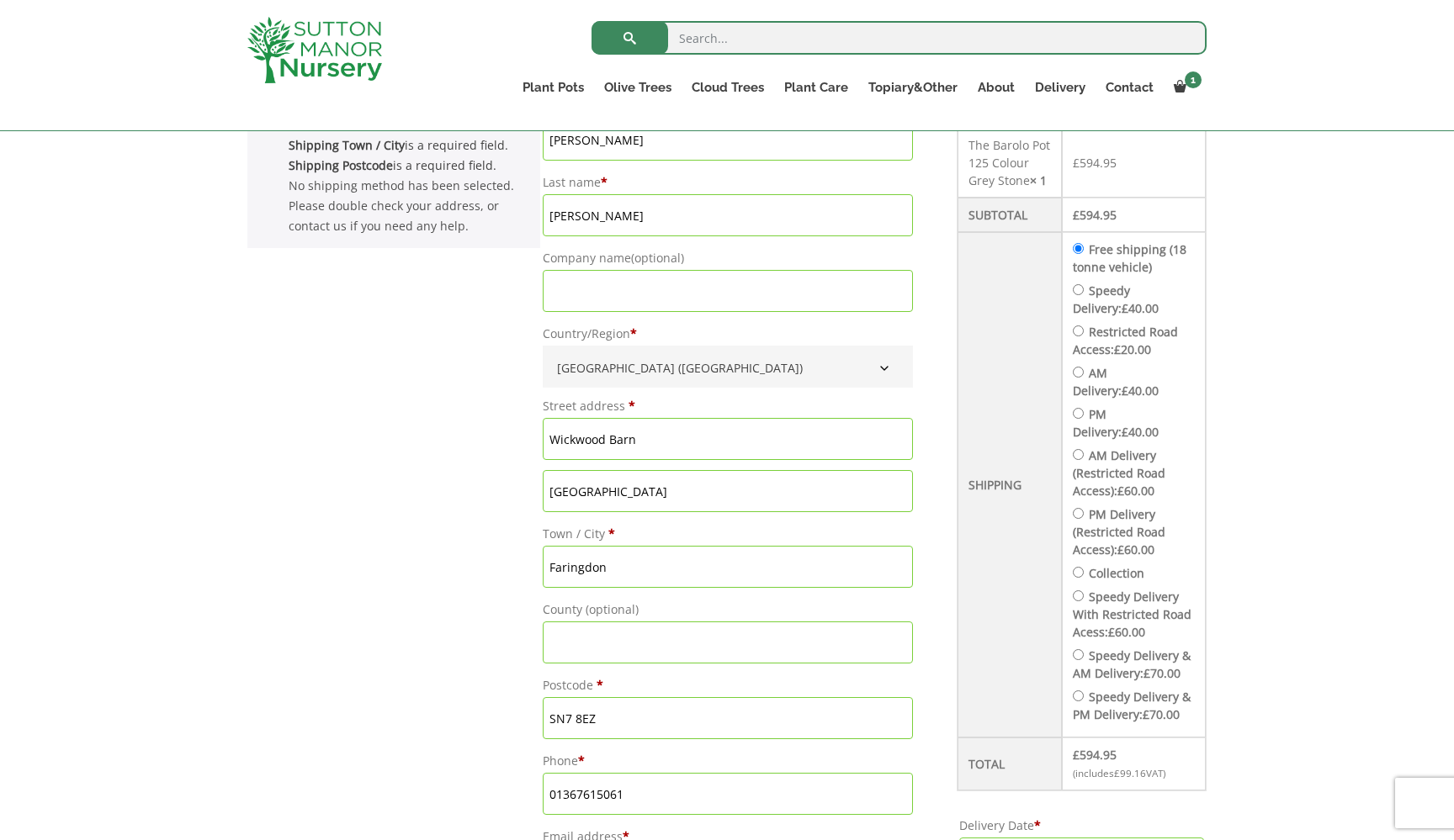
scroll to position [526, 0]
type textarea "What3words ref: lawyer/panel/theory"
click at [1072, 335] on input "Restricted Road Access: £ 20.00" at bounding box center [1077, 333] width 11 height 11
radio input "true"
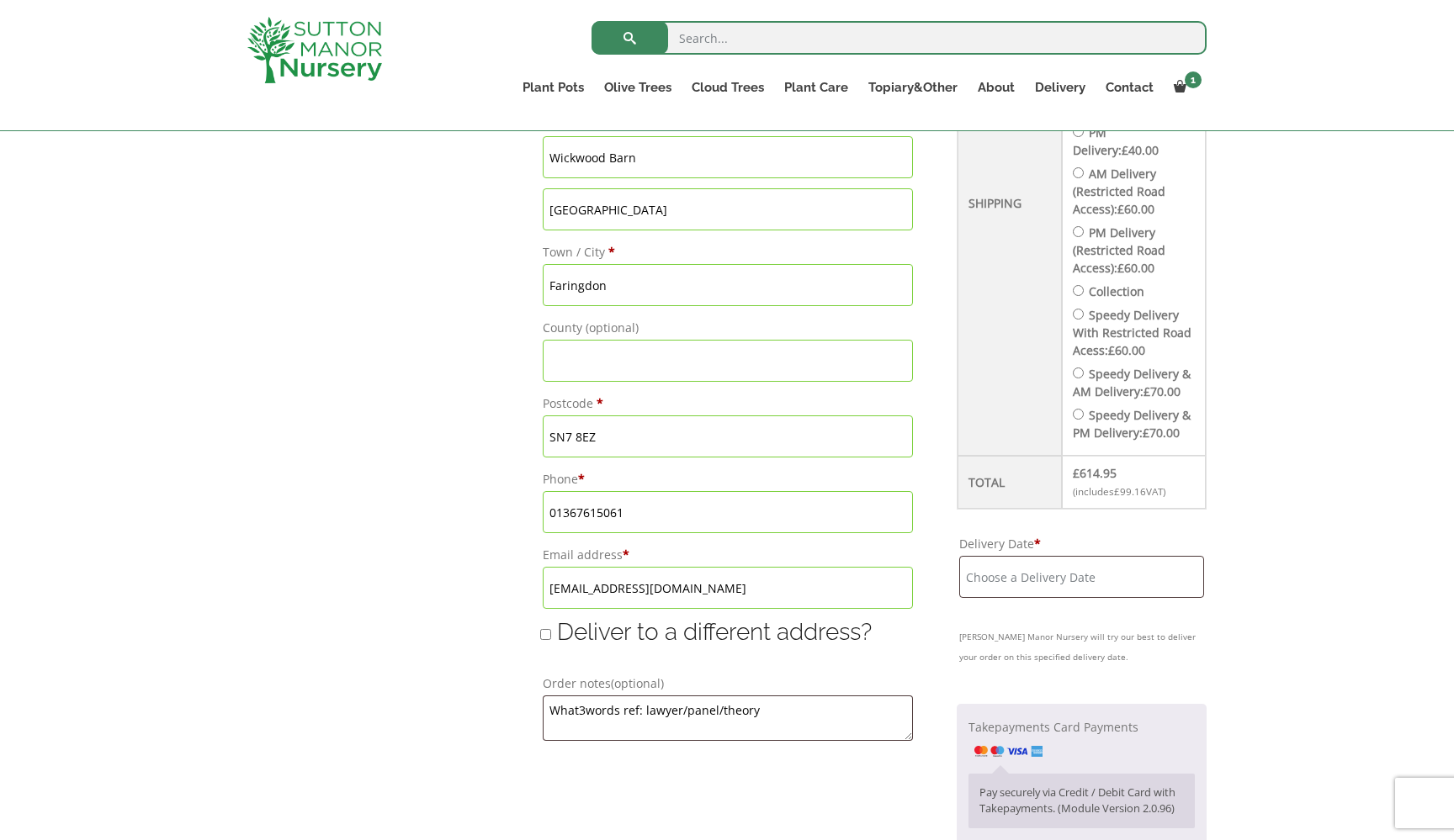
scroll to position [813, 0]
click at [993, 584] on input "Delivery Date *" at bounding box center [1081, 573] width 245 height 42
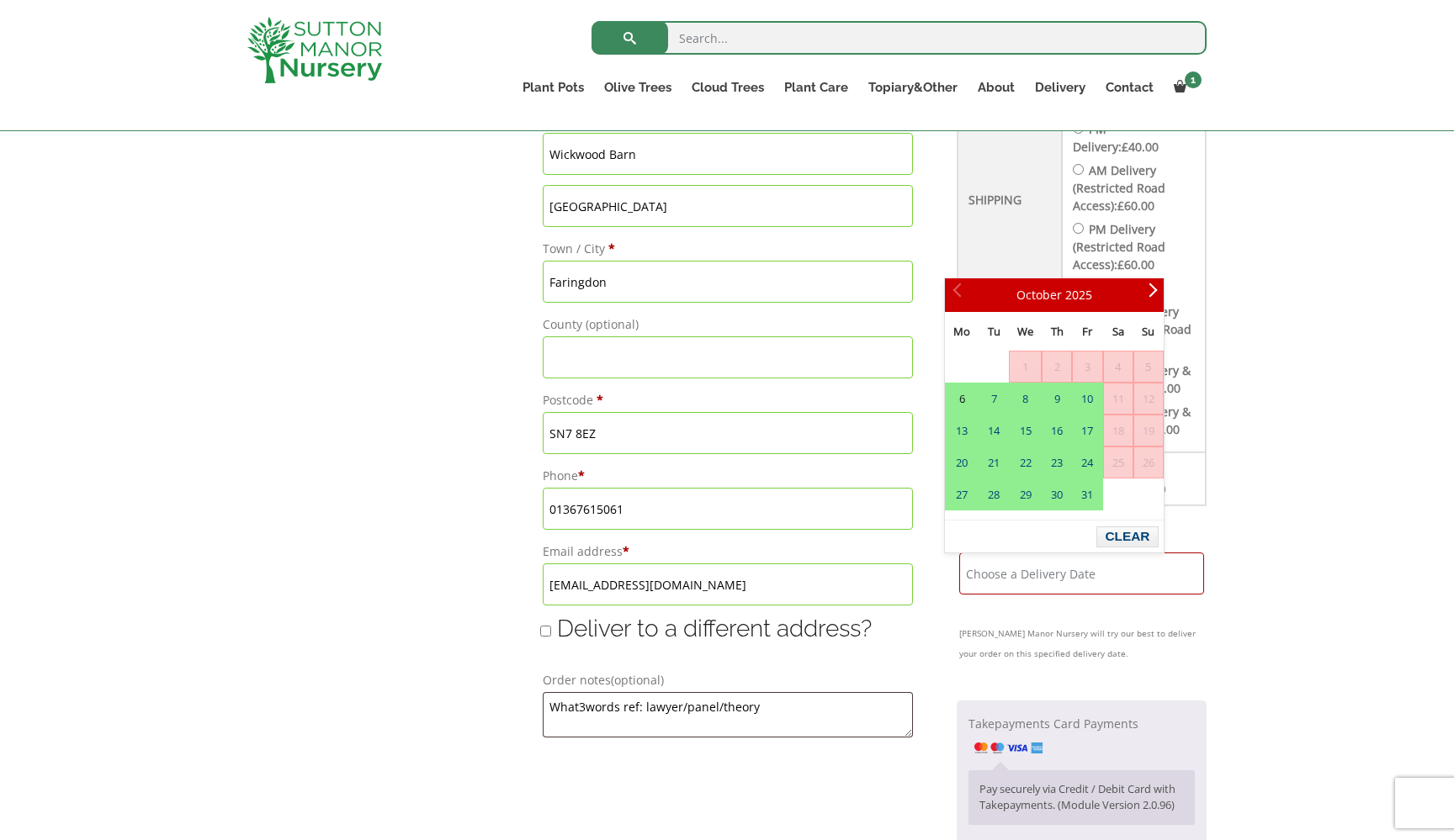
click at [962, 402] on link "6" at bounding box center [961, 398] width 32 height 30
type input "6 October, 2025"
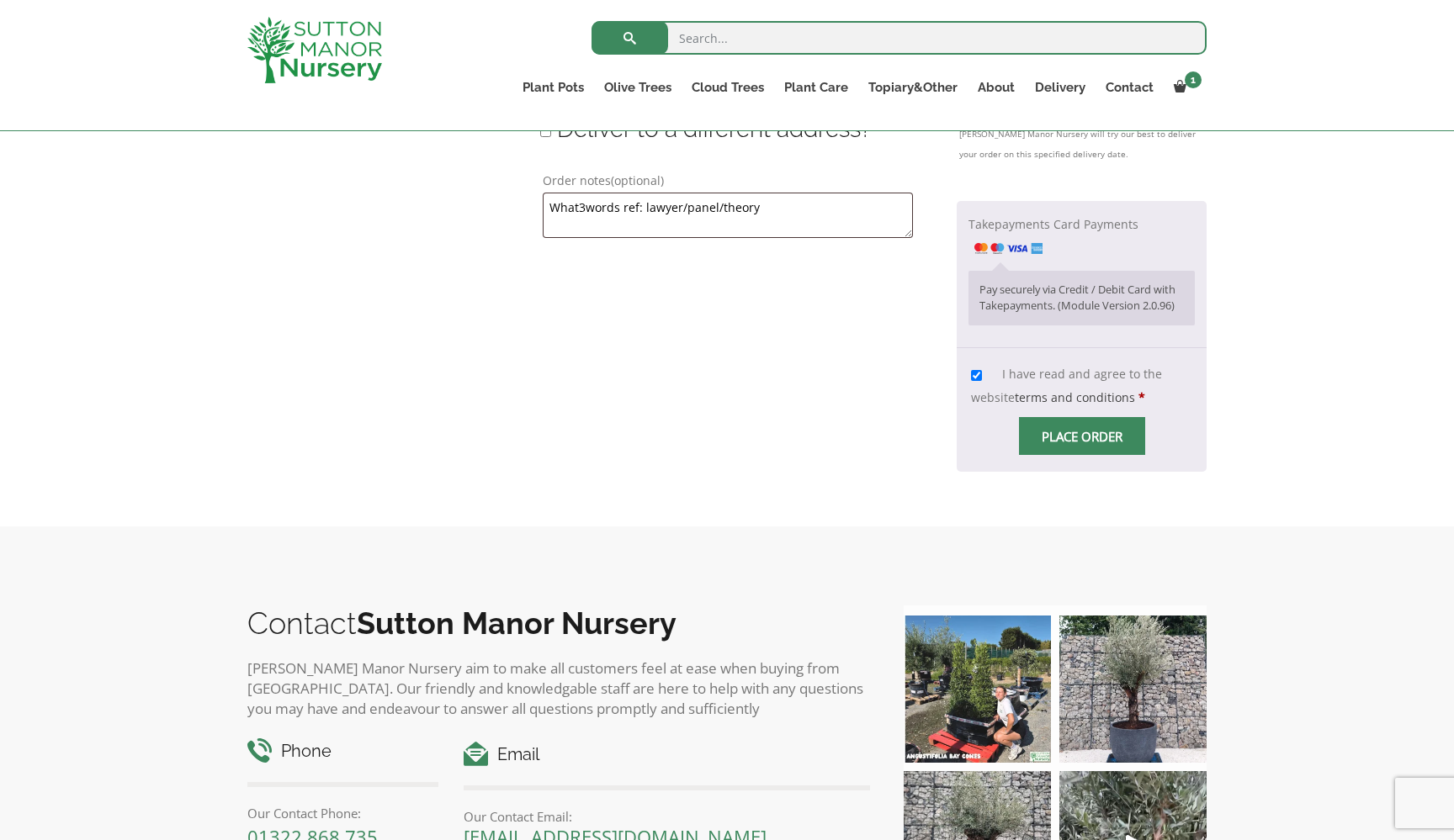
scroll to position [1315, 0]
click at [1048, 438] on input "Place order" at bounding box center [1082, 434] width 126 height 38
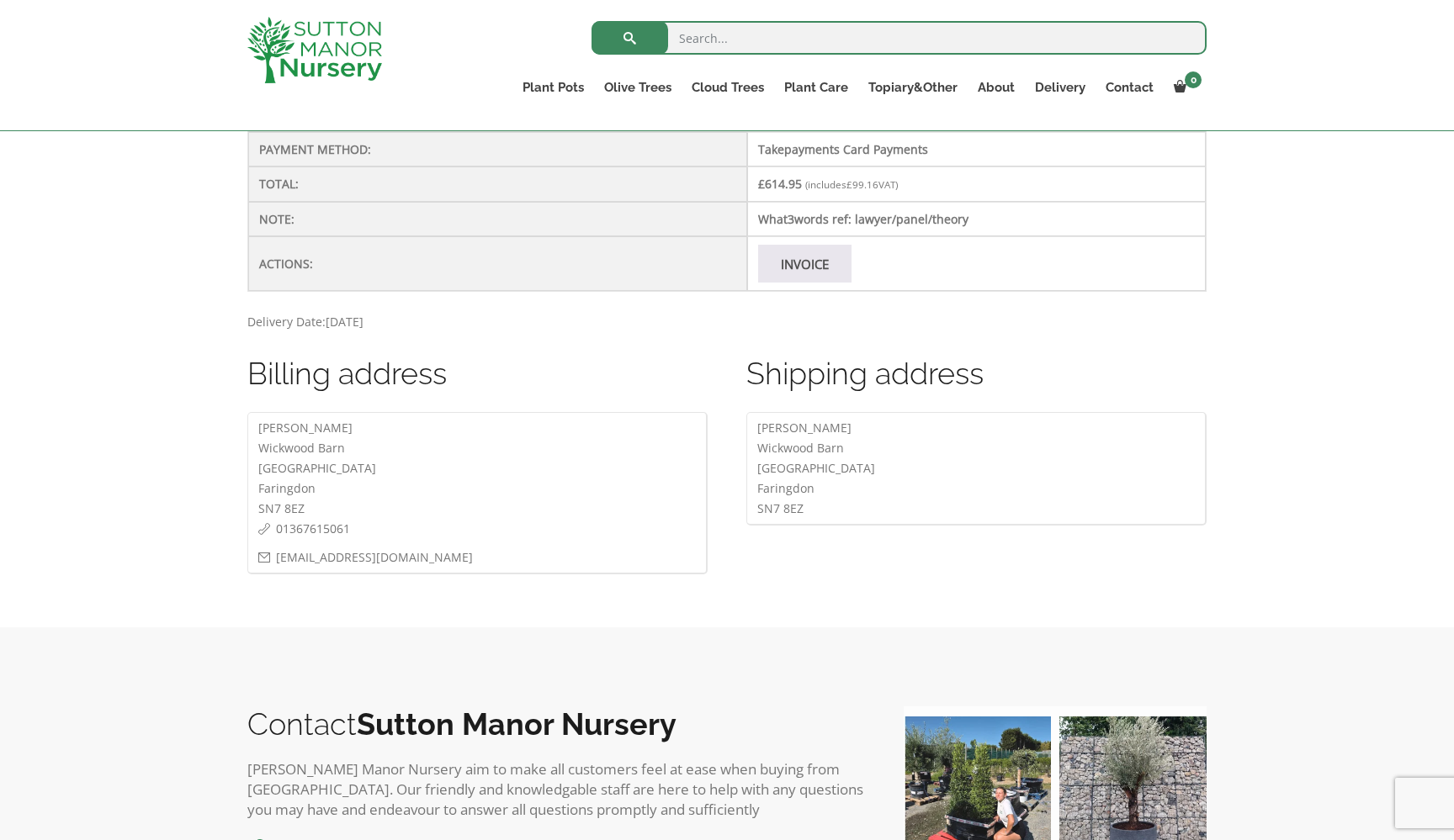
scroll to position [683, 0]
